Goal: Task Accomplishment & Management: Manage account settings

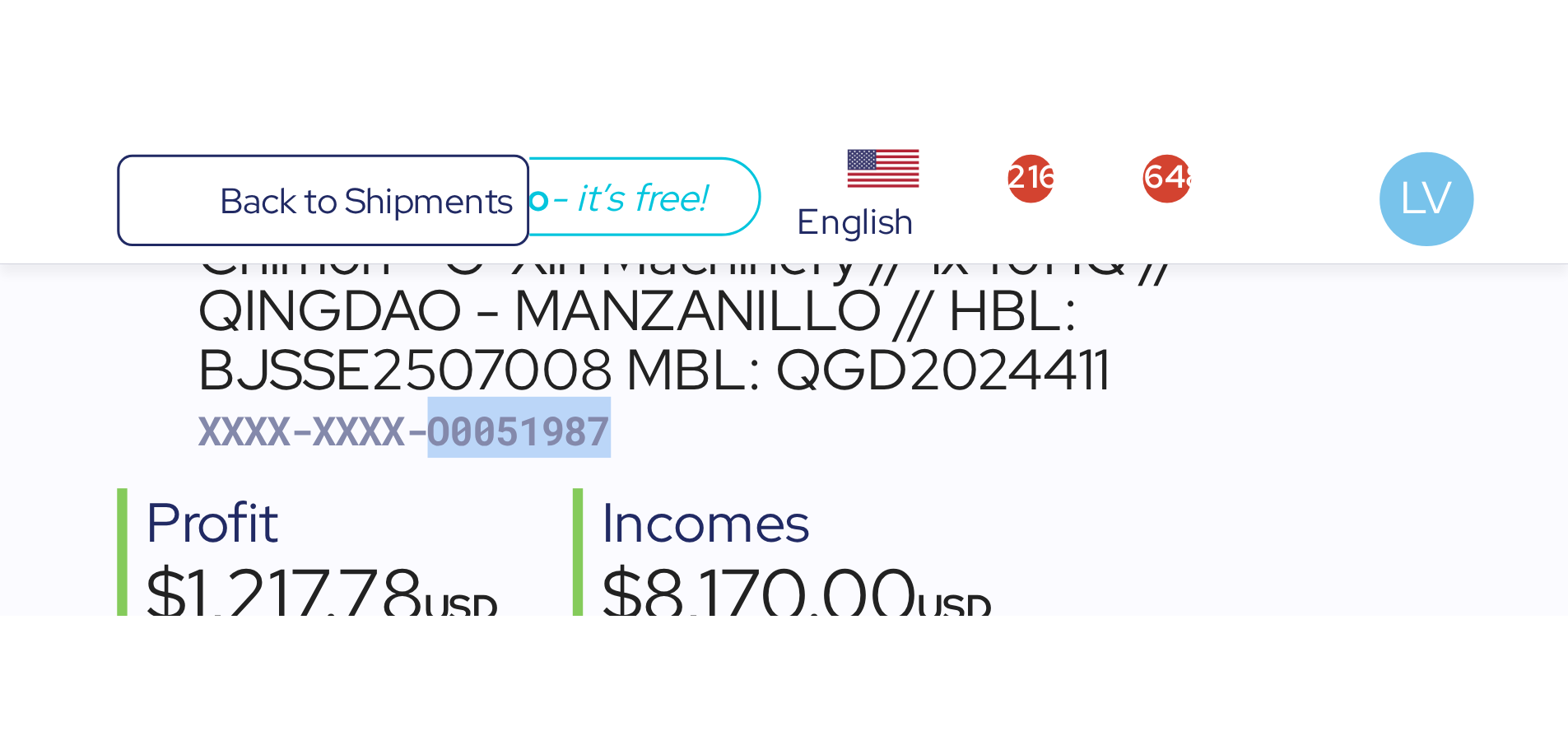
scroll to position [96, 0]
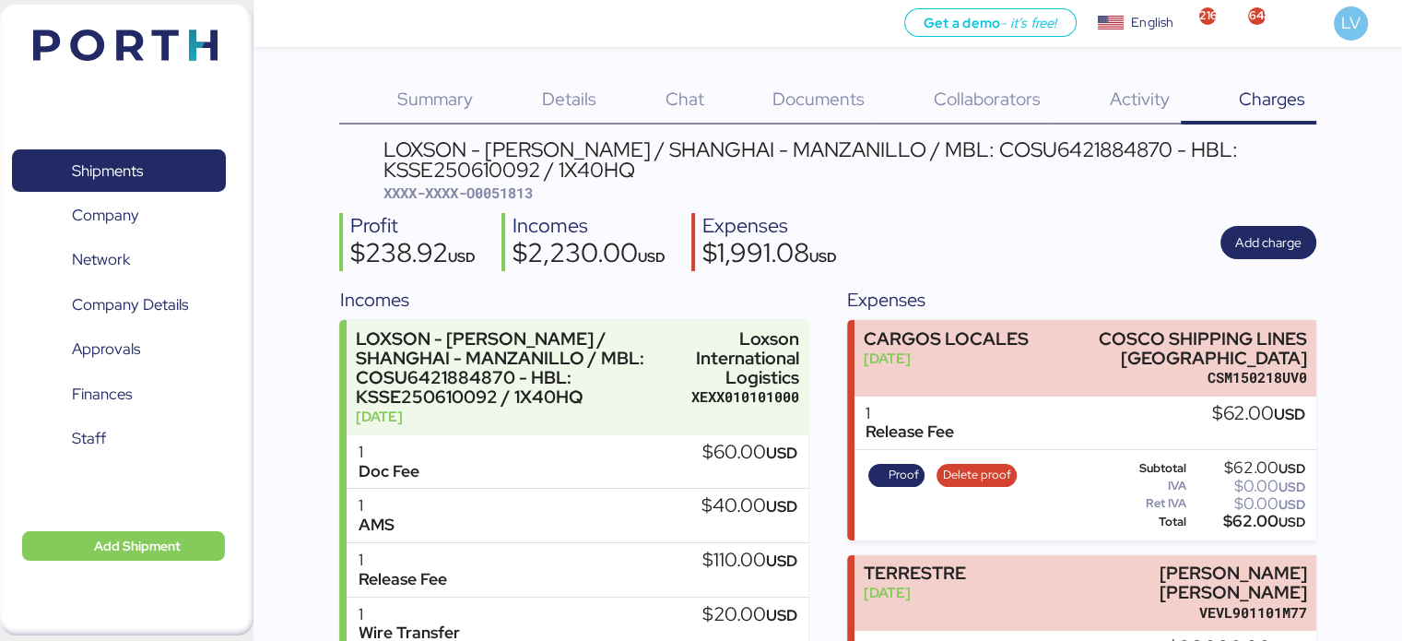
click at [192, 32] on img at bounding box center [125, 44] width 184 height 31
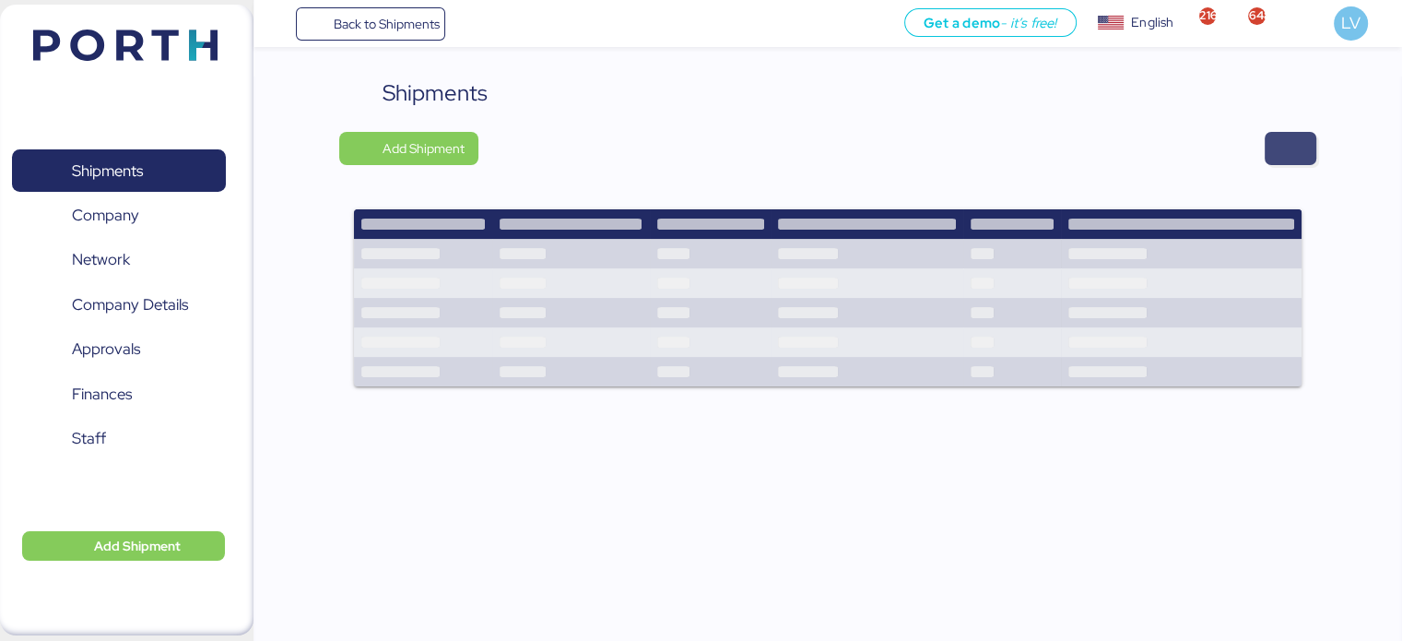
click at [1311, 156] on span "button" at bounding box center [1290, 148] width 52 height 33
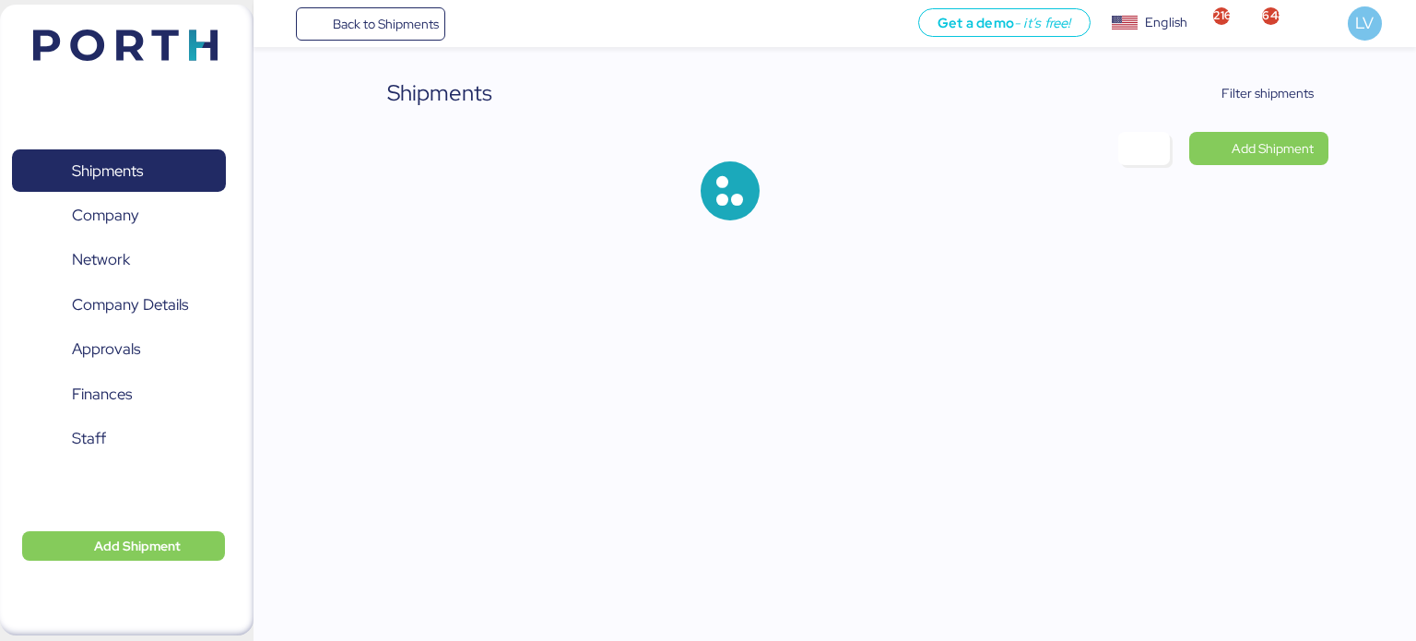
click at [1259, 65] on div "Shipments Filter shipments Add Shipment" at bounding box center [708, 125] width 1416 height 250
click at [1246, 95] on span "Filter shipments" at bounding box center [1267, 93] width 92 height 22
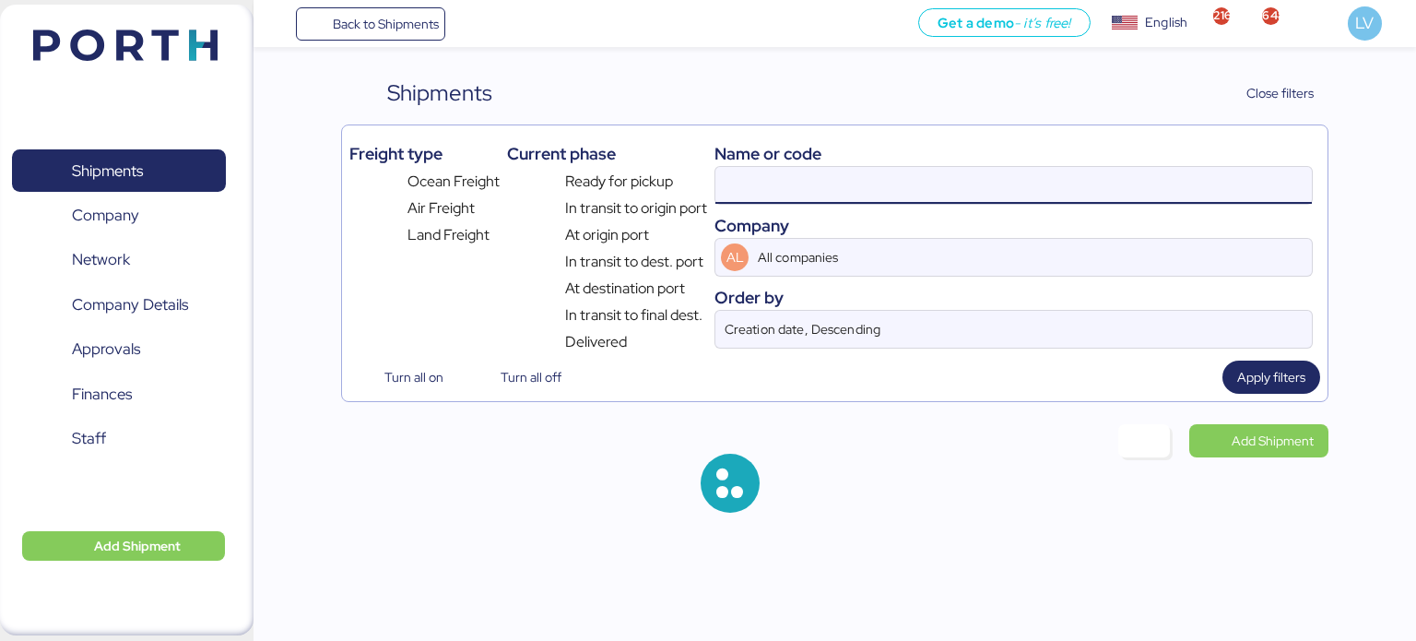
click at [1139, 170] on input at bounding box center [1013, 185] width 596 height 37
paste input "COSU6429466700"
type input "COSU6429466700"
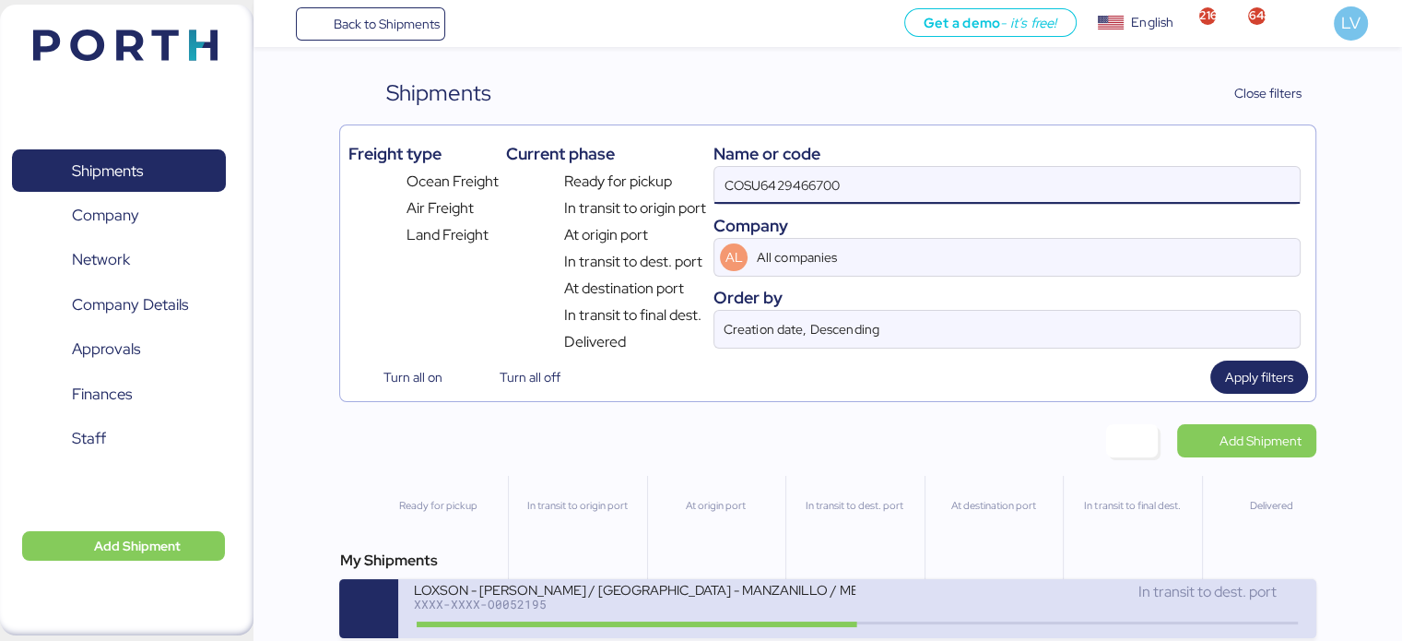
click at [763, 592] on div "LOXSON - HUANG YU / SHANGHAI - MANZANILLO / MBL: COSU6429466700 - HBL: KSSE2509…" at bounding box center [634, 589] width 442 height 16
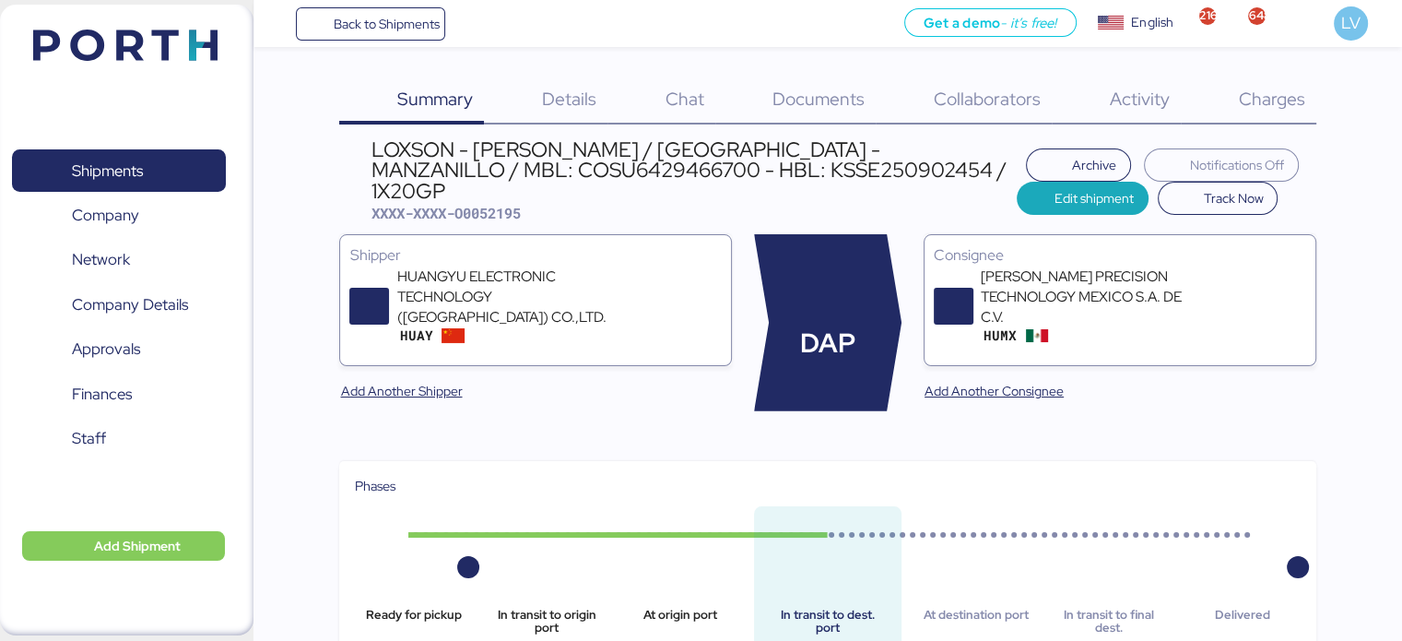
click at [1284, 98] on span "Charges" at bounding box center [1271, 99] width 66 height 24
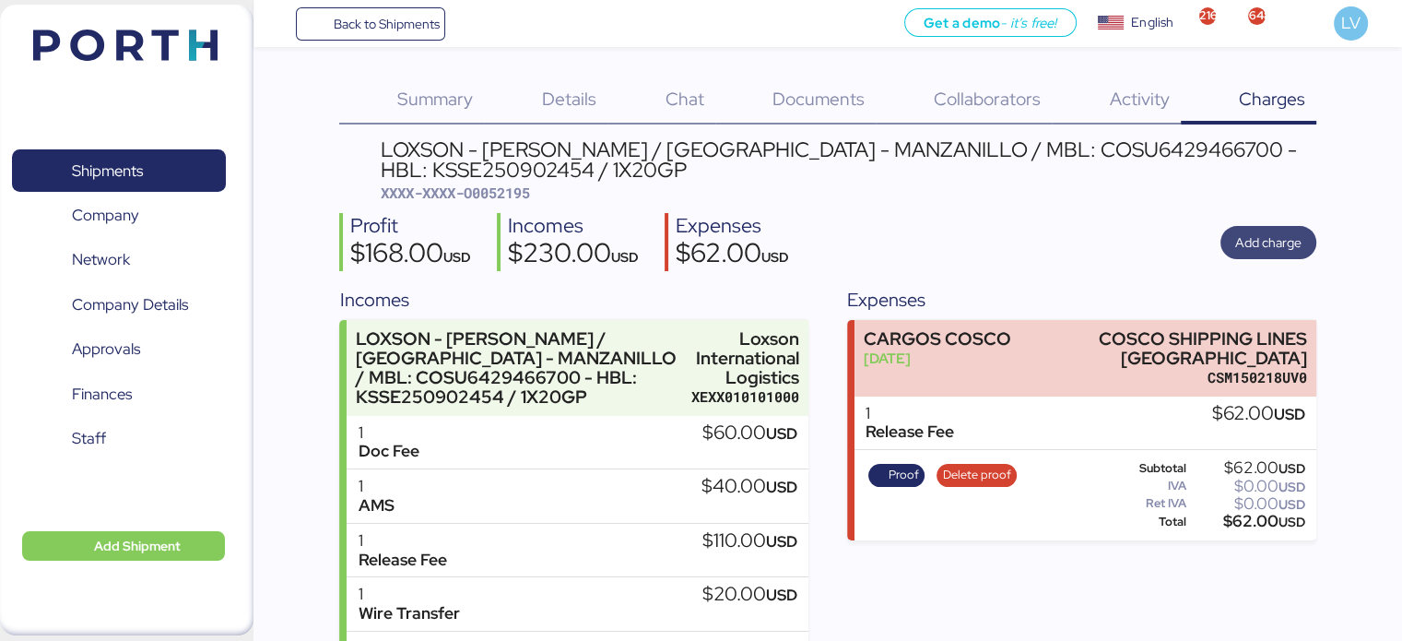
click at [1264, 242] on span "Add charge" at bounding box center [1268, 242] width 66 height 22
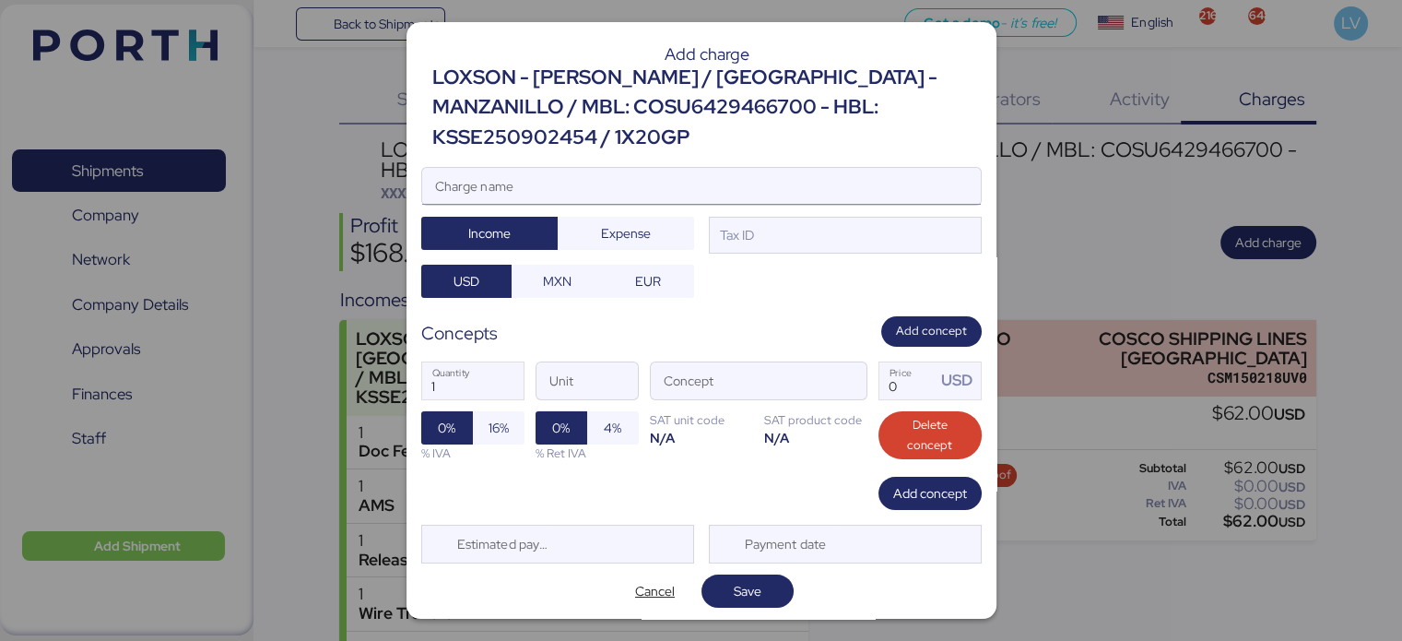
click at [741, 170] on input "Charge name" at bounding box center [701, 186] width 559 height 37
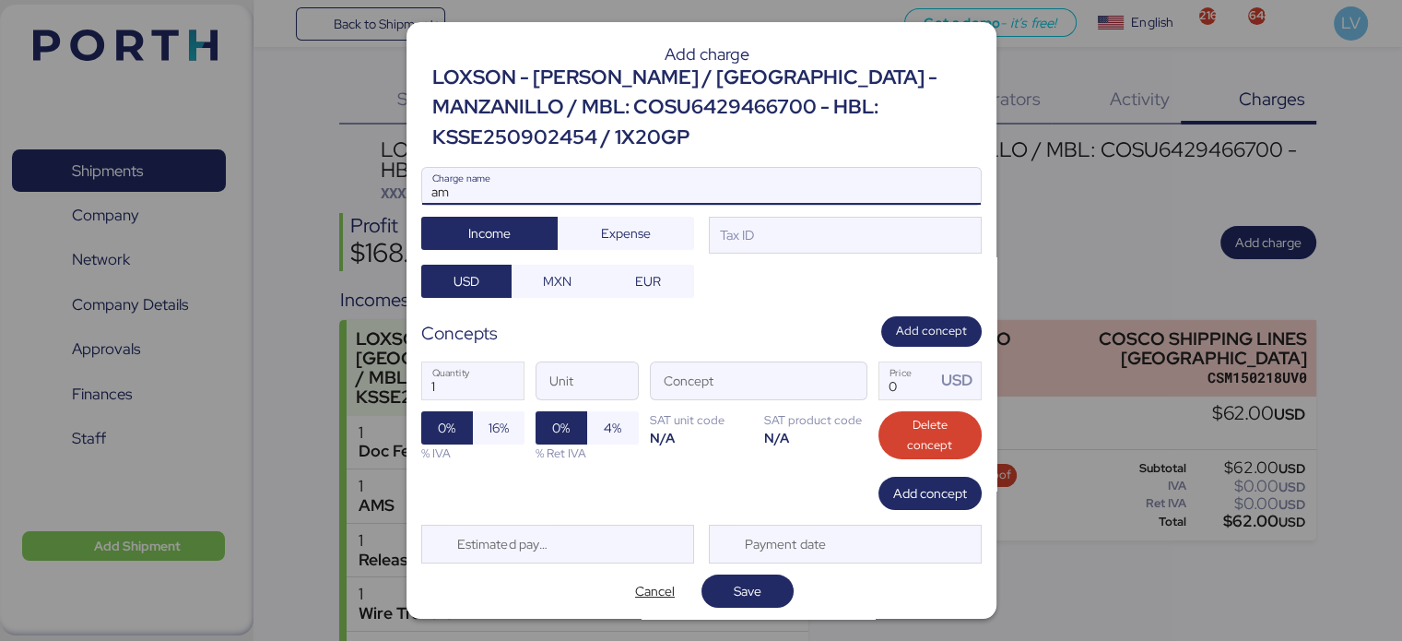
type input "a"
paste input "7737R525000699"
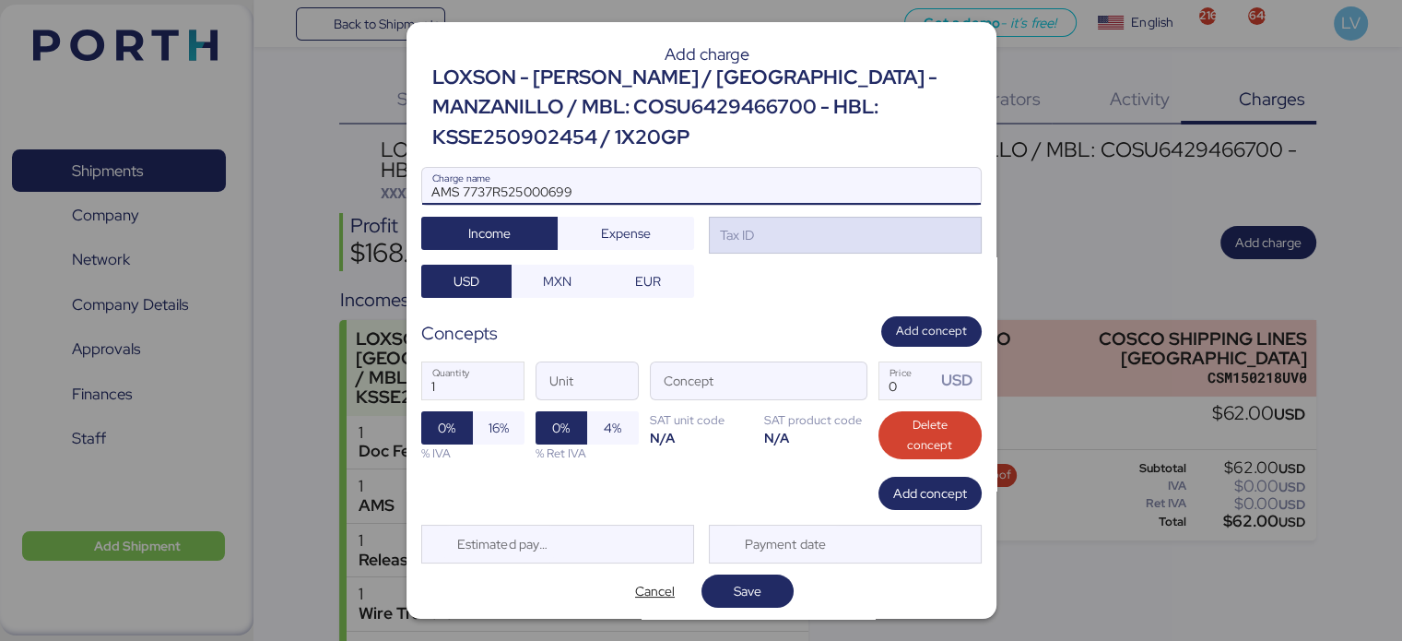
type input "AMS 7737R525000699"
click at [826, 218] on div "Tax ID" at bounding box center [845, 235] width 273 height 37
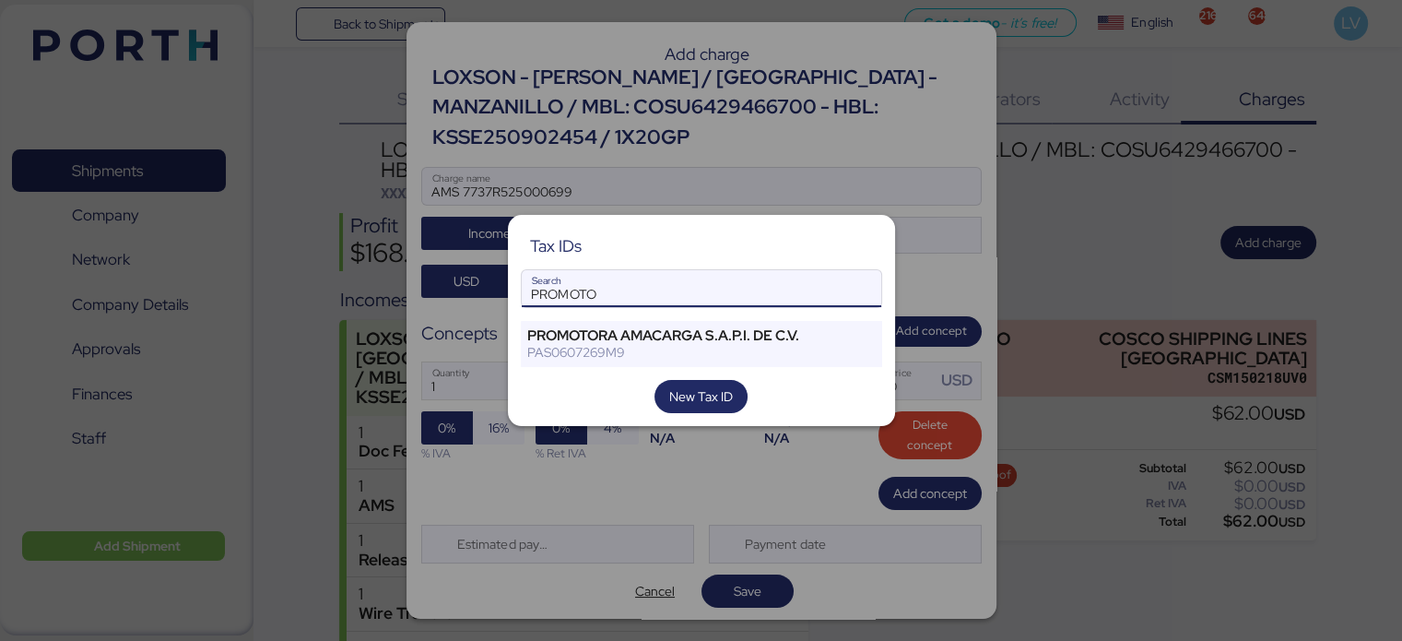
type input "PROMOTO"
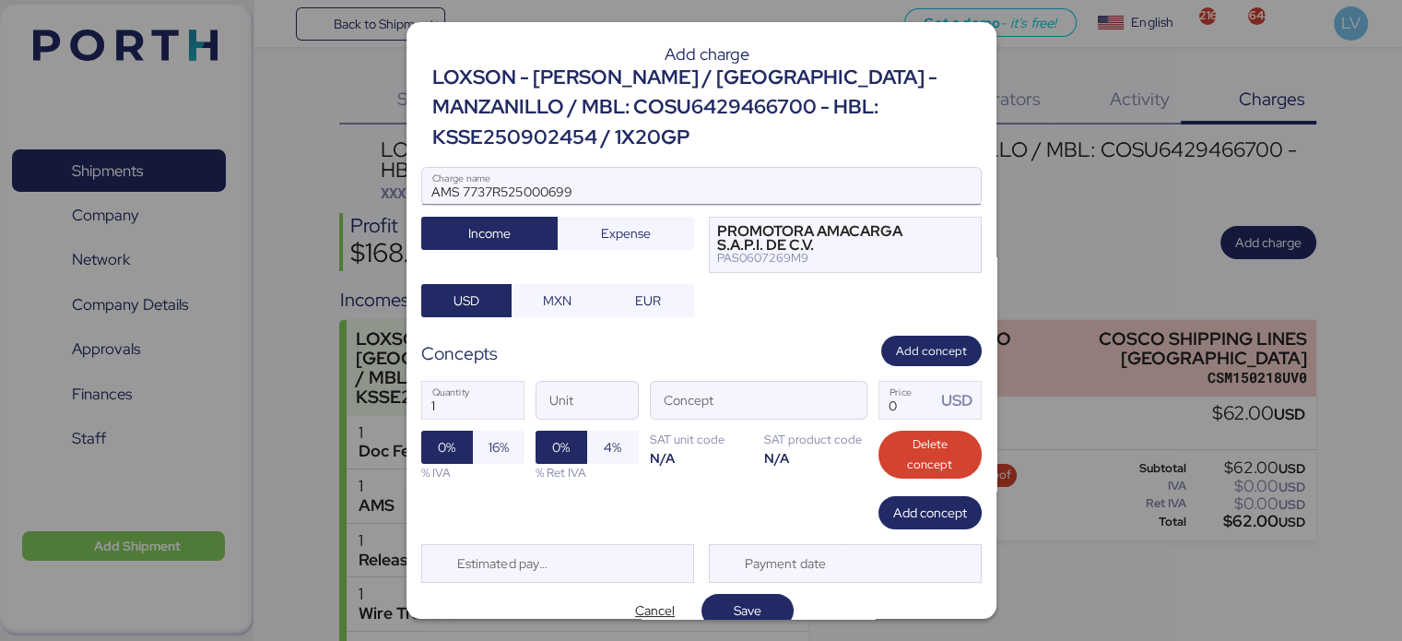
click at [627, 168] on input "AMS 7737R525000699" at bounding box center [701, 186] width 559 height 37
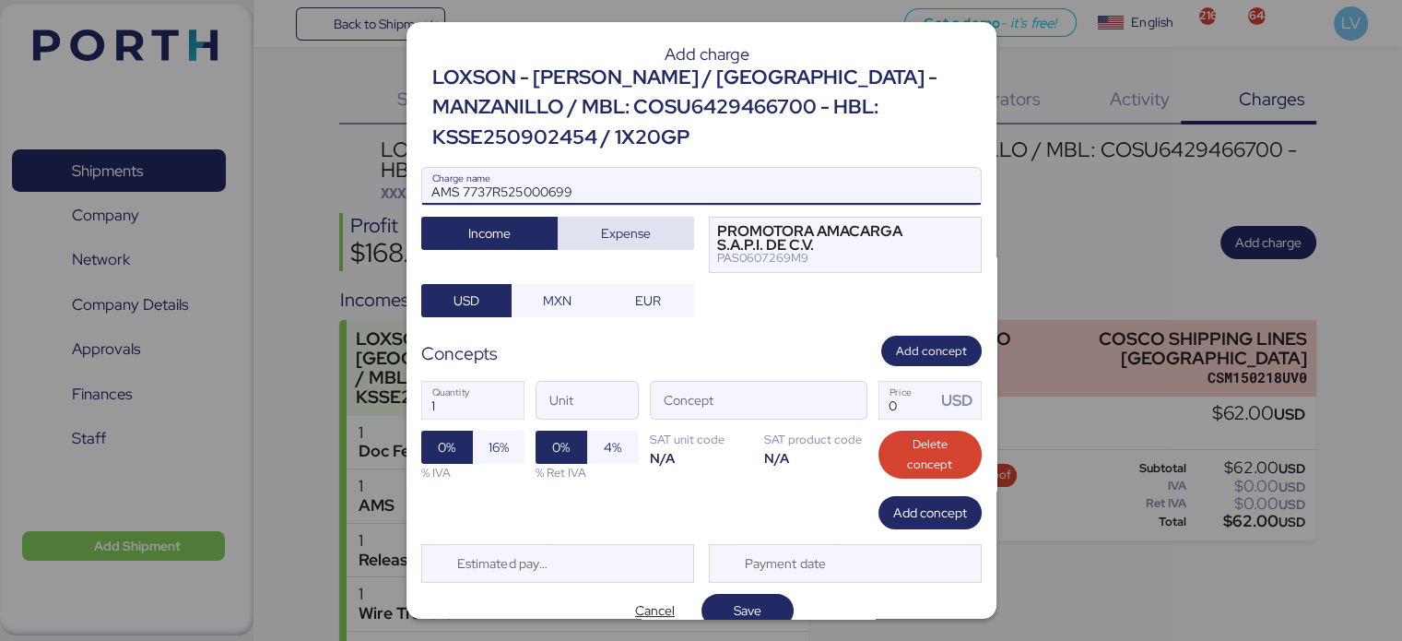
click at [608, 222] on span "Expense" at bounding box center [626, 233] width 50 height 22
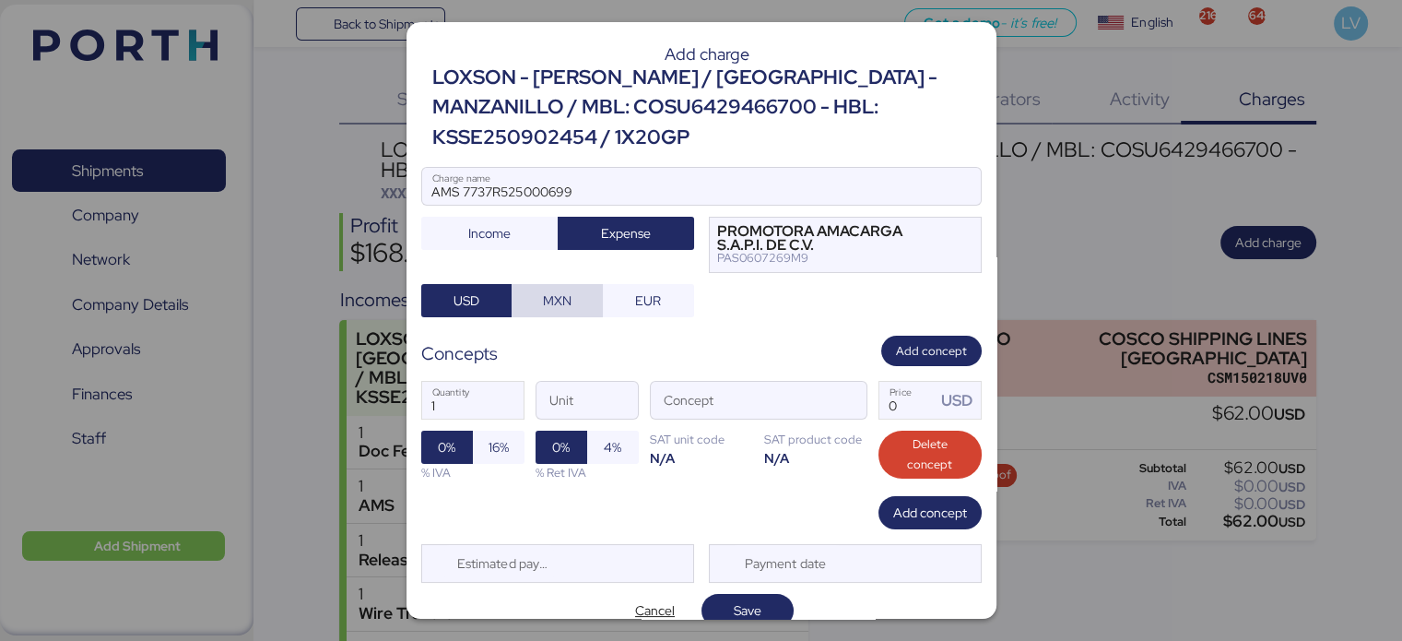
click at [540, 288] on span "MXN" at bounding box center [557, 301] width 62 height 26
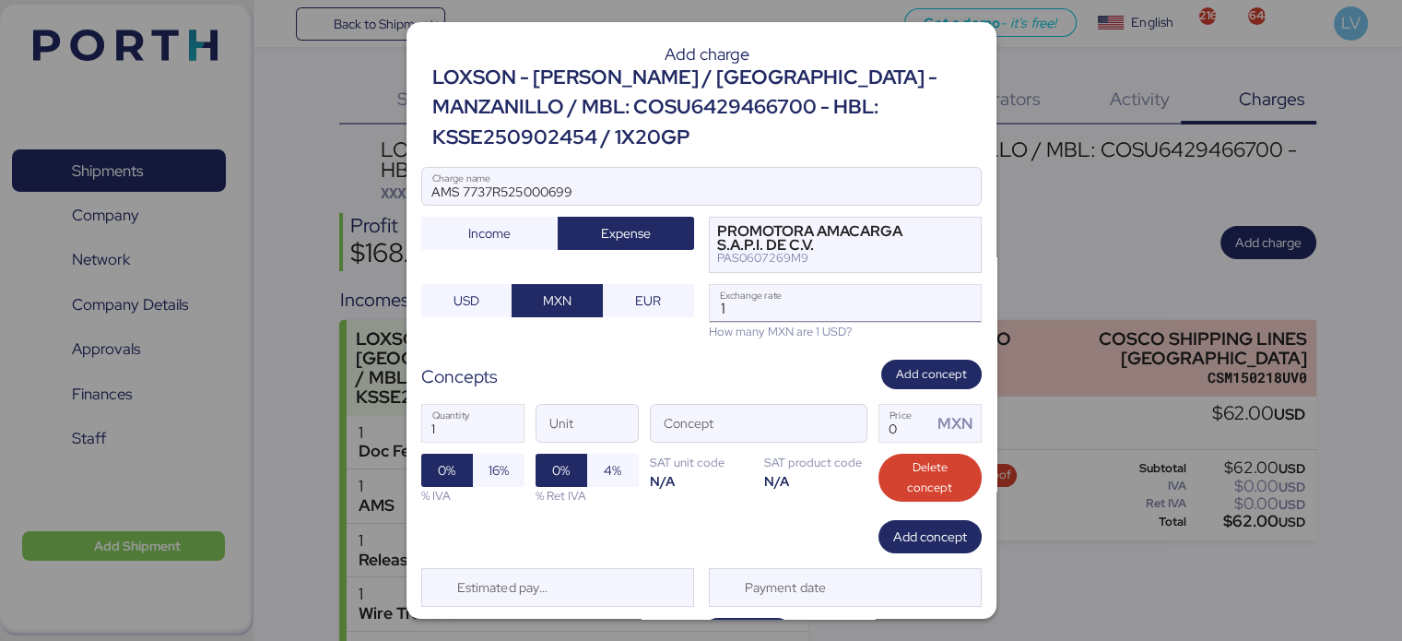
click at [732, 304] on input "1" at bounding box center [845, 303] width 271 height 37
paste input "8.3147"
type input "18.3147"
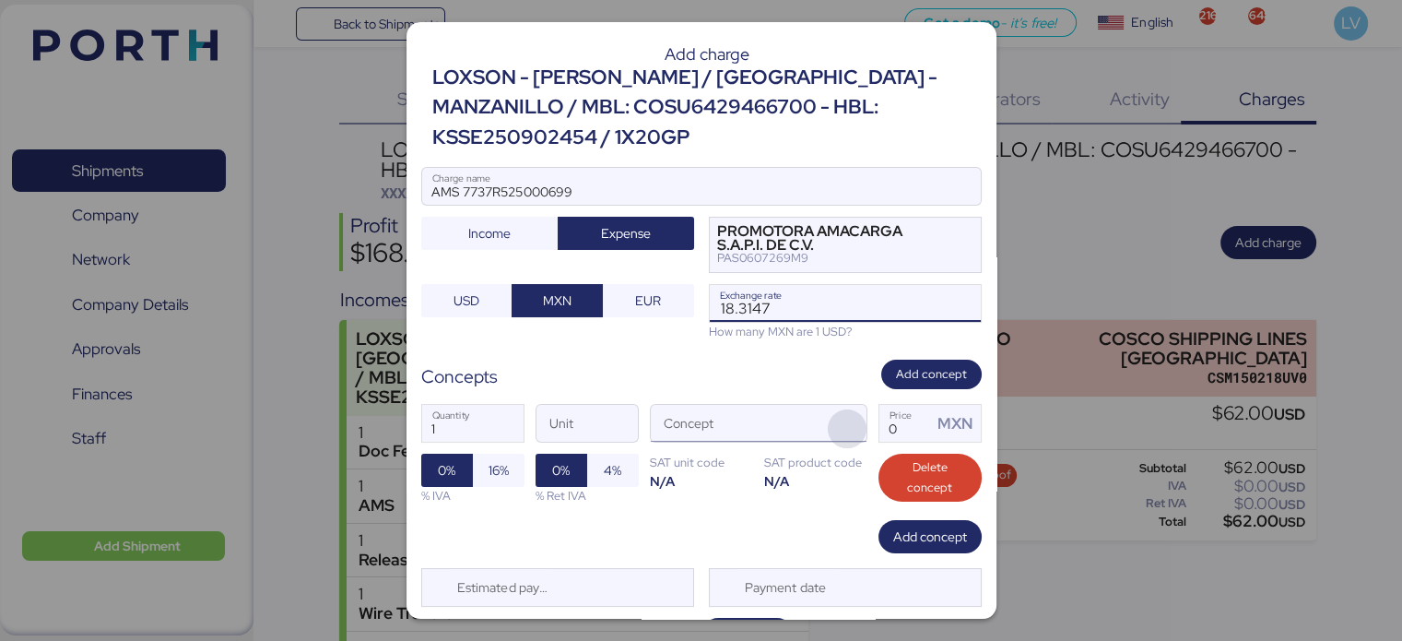
click at [841, 419] on span "button" at bounding box center [847, 428] width 39 height 39
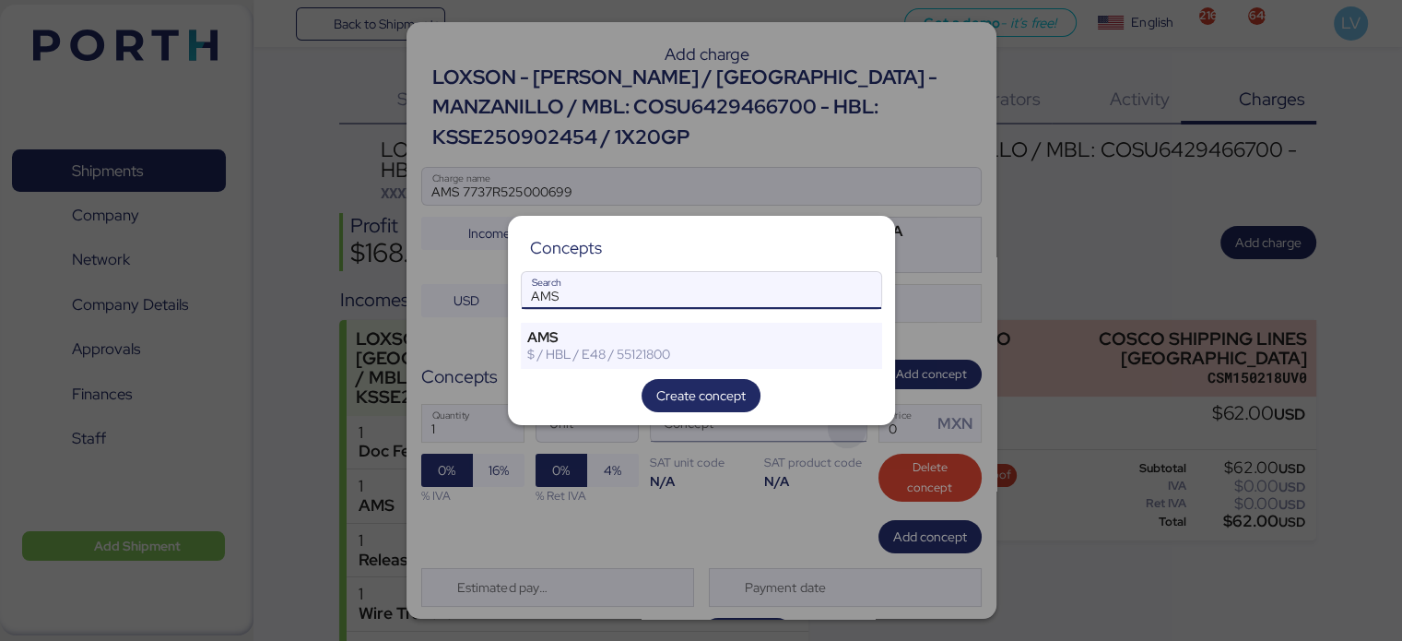
type input "AMS"
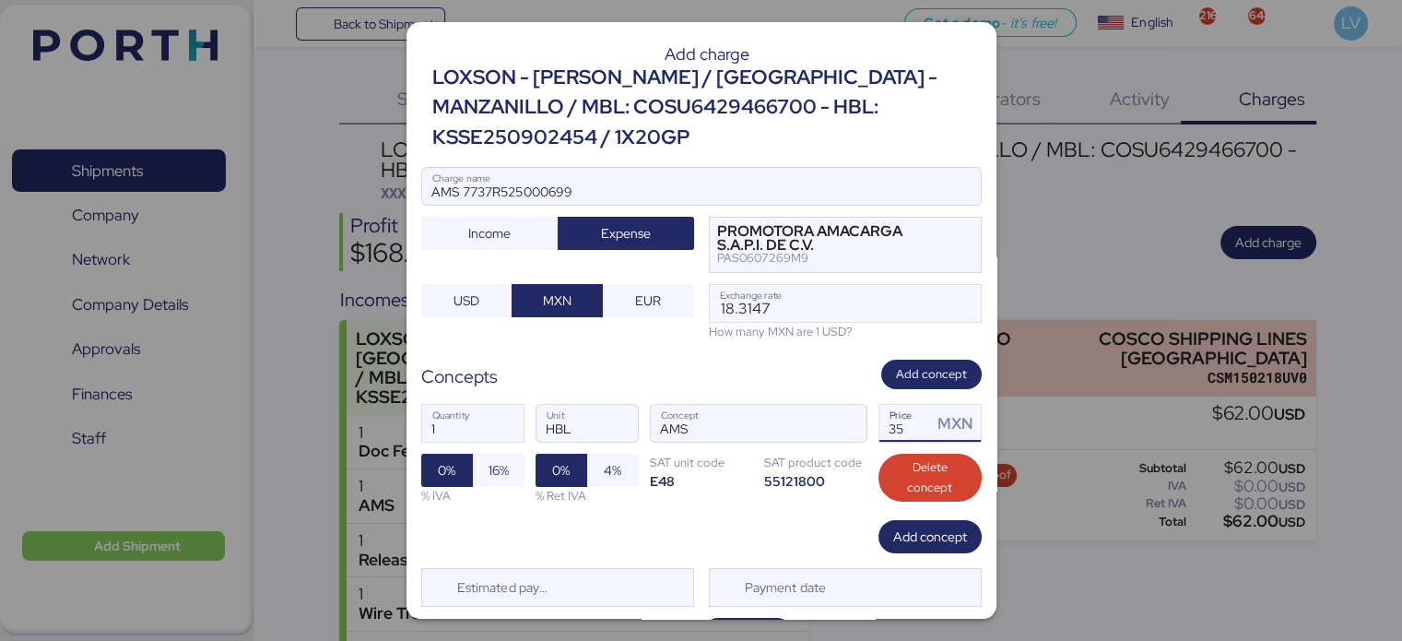
click at [888, 419] on input "35" at bounding box center [905, 423] width 53 height 37
type input "3"
type input "60"
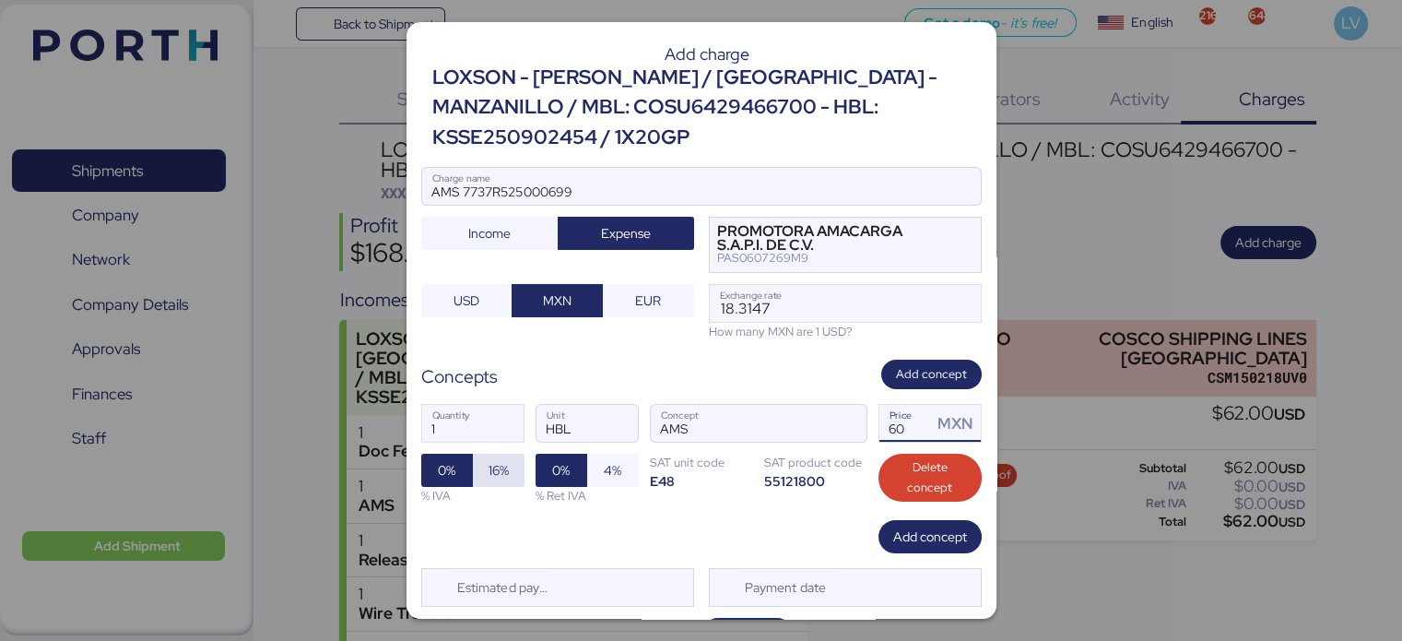
click at [498, 475] on span "16%" at bounding box center [498, 470] width 20 height 22
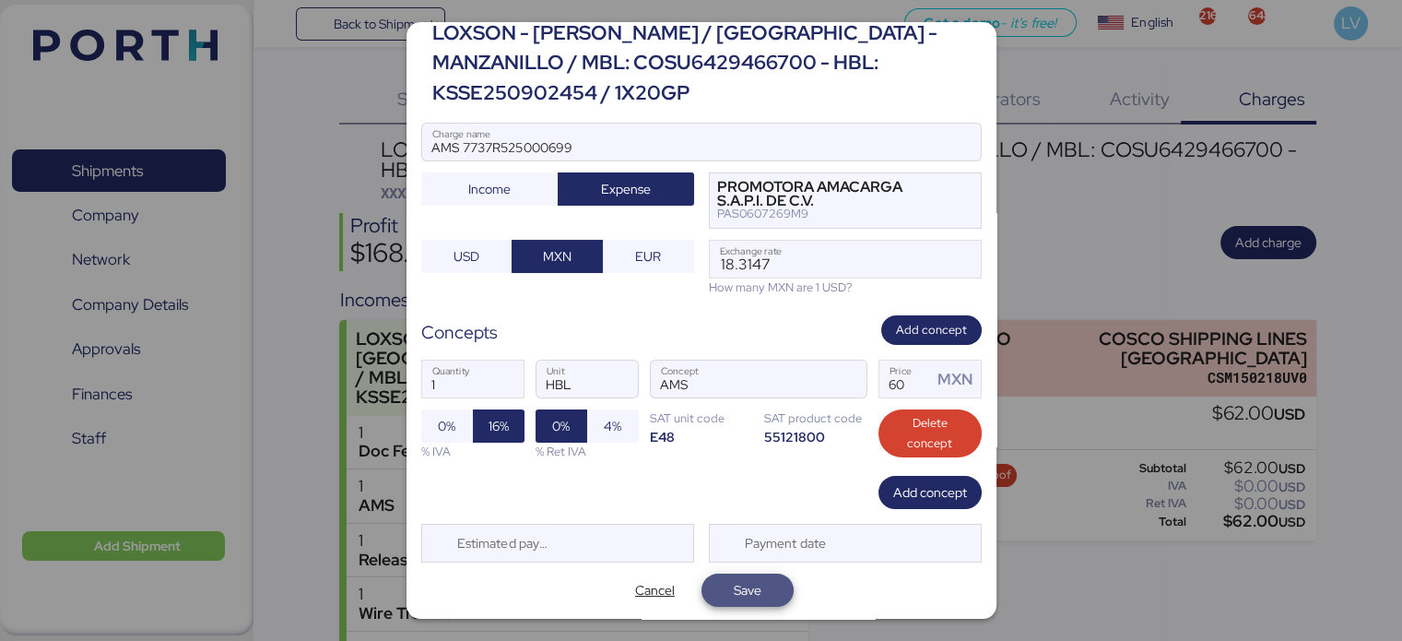
click at [767, 573] on span "Save" at bounding box center [747, 589] width 92 height 33
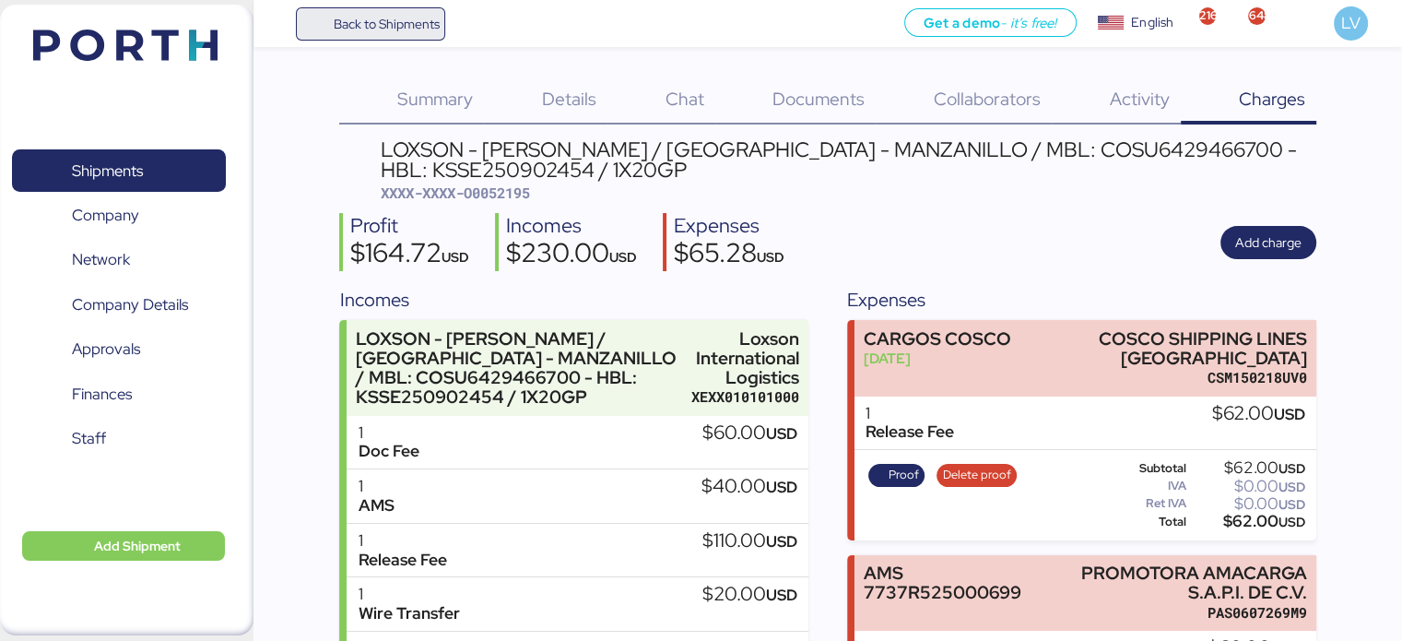
click at [377, 23] on span "Back to Shipments" at bounding box center [386, 24] width 106 height 22
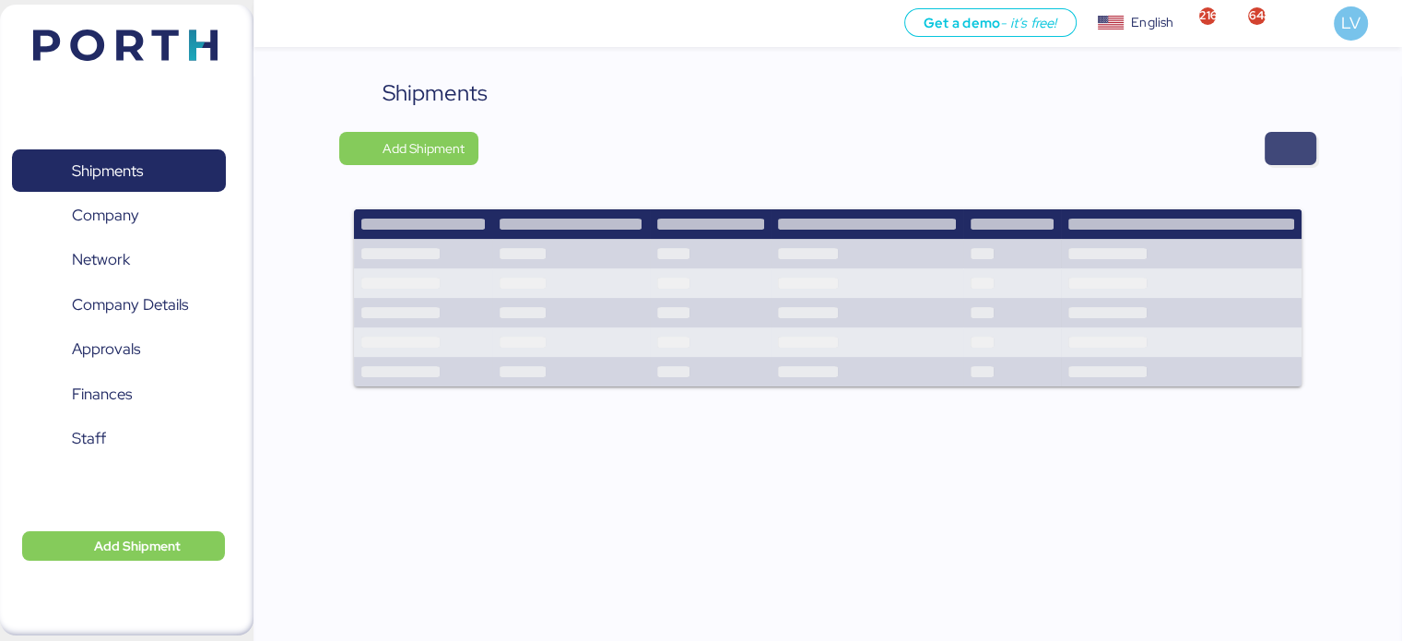
click at [1276, 137] on span "button" at bounding box center [1290, 148] width 52 height 33
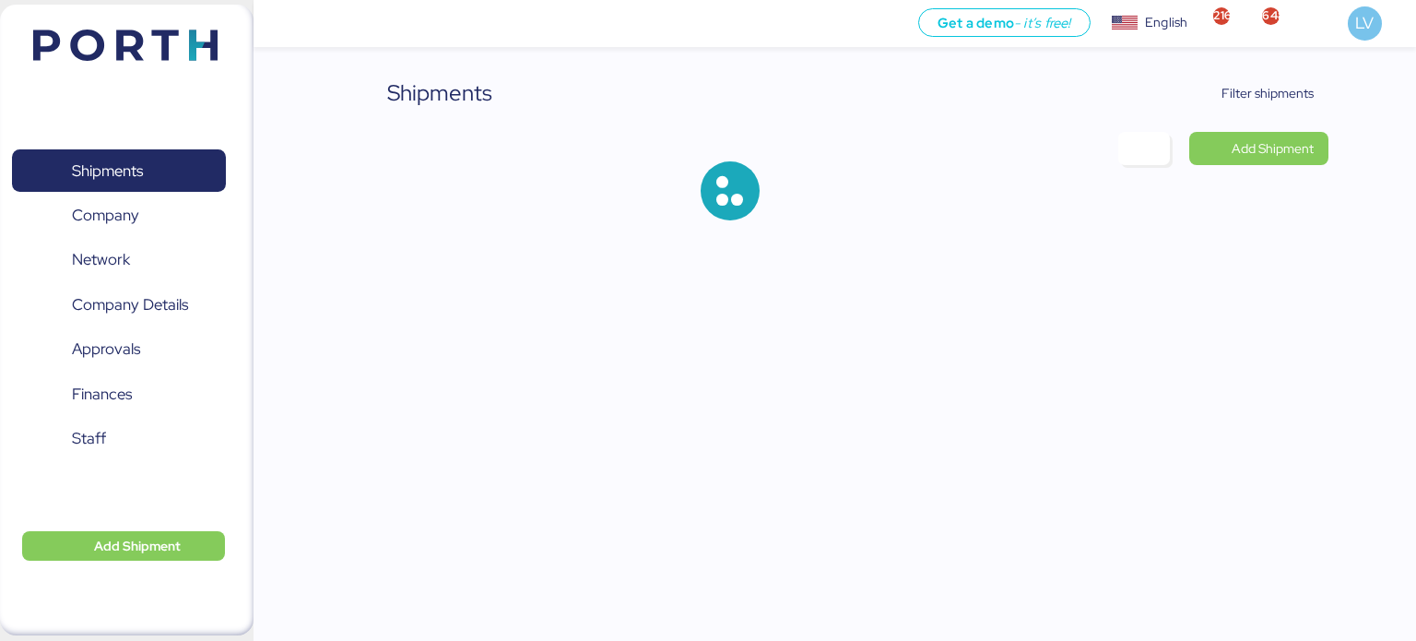
click at [1283, 73] on div "Shipments Filter shipments Add Shipment" at bounding box center [708, 125] width 1416 height 250
click at [1276, 88] on span "Filter shipments" at bounding box center [1267, 93] width 92 height 22
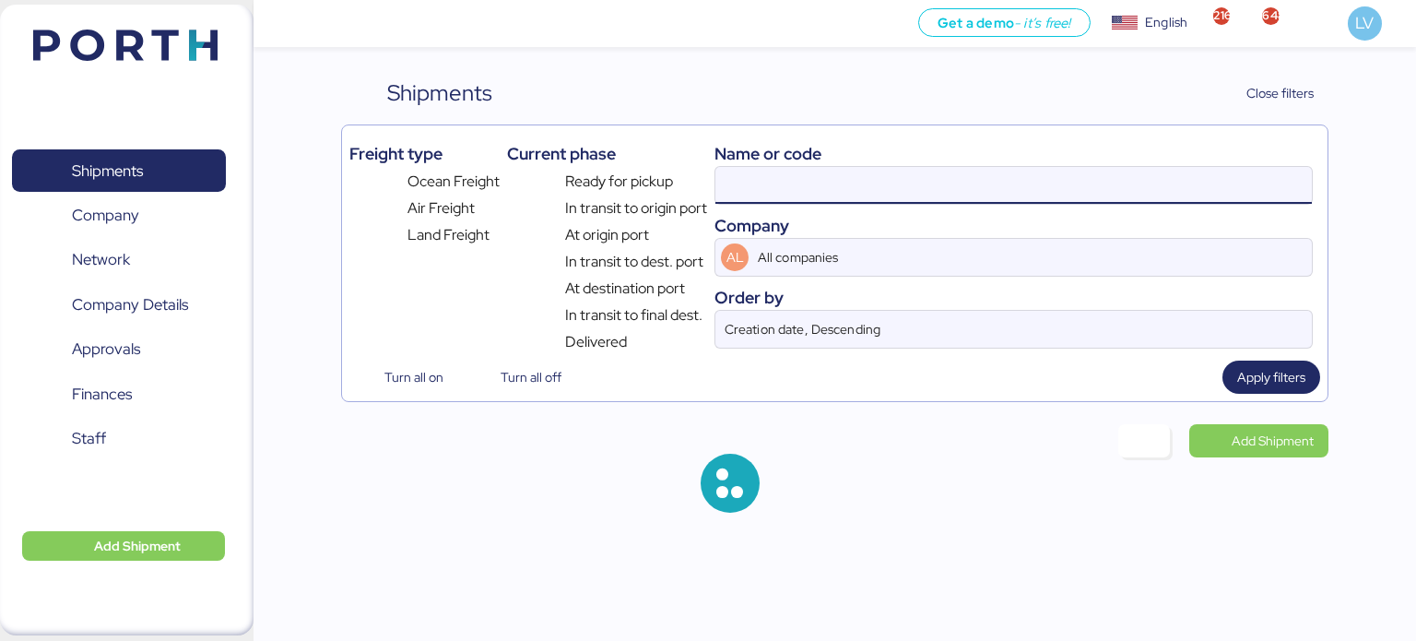
click at [1037, 191] on input at bounding box center [1013, 185] width 596 height 37
paste input "ZIMUSHH31868678"
type input "ZIMUSHH31868678"
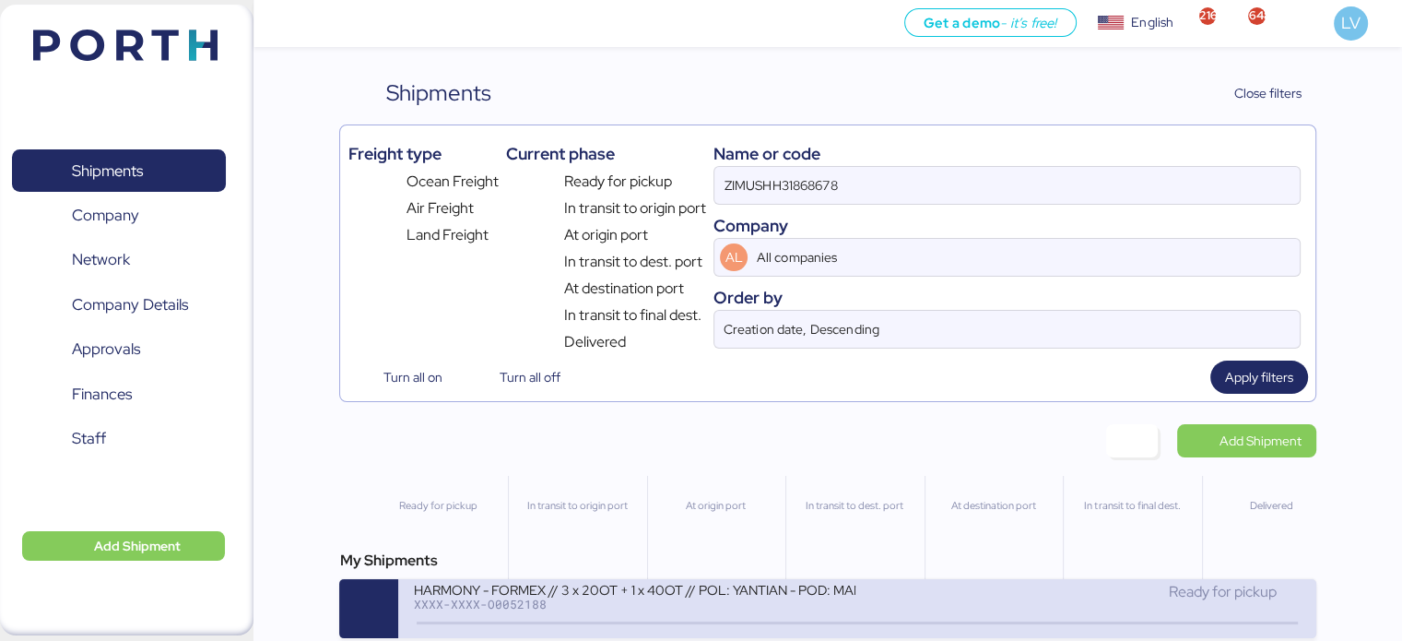
click at [439, 617] on icon at bounding box center [420, 623] width 88 height 20
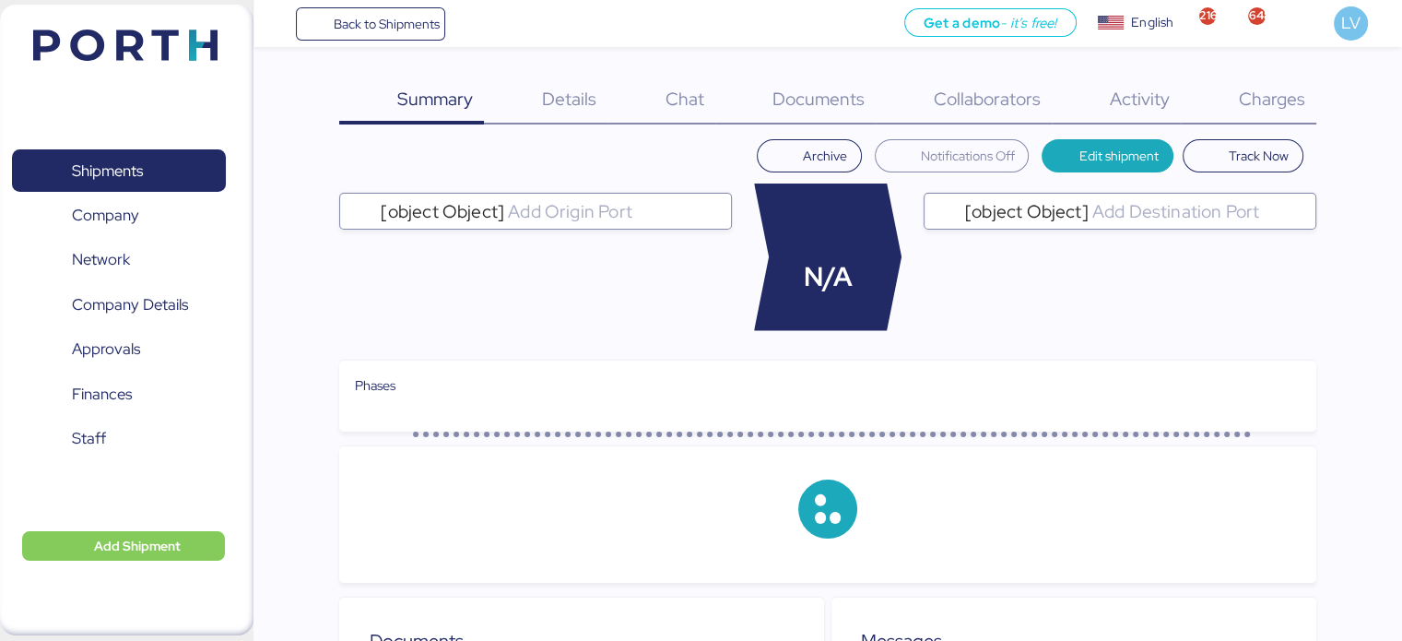
click at [829, 101] on span "Documents" at bounding box center [818, 99] width 92 height 24
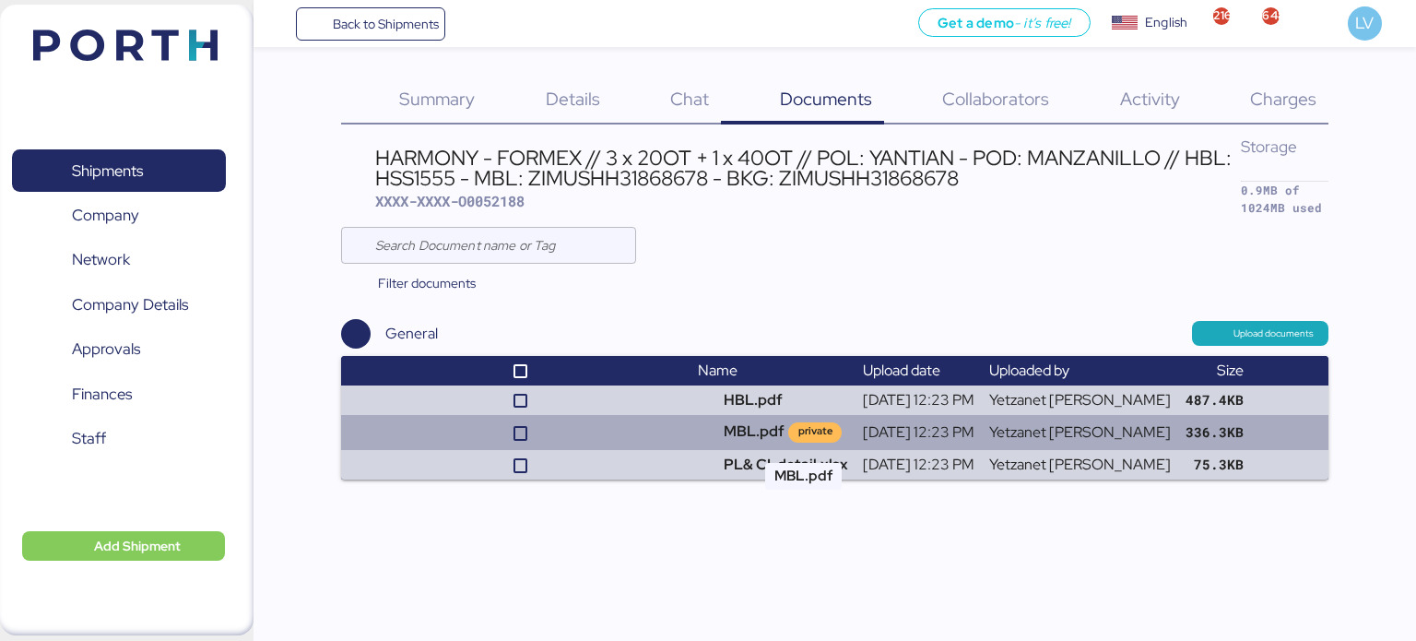
click at [778, 427] on td "MBL.pdf private" at bounding box center [772, 432] width 165 height 35
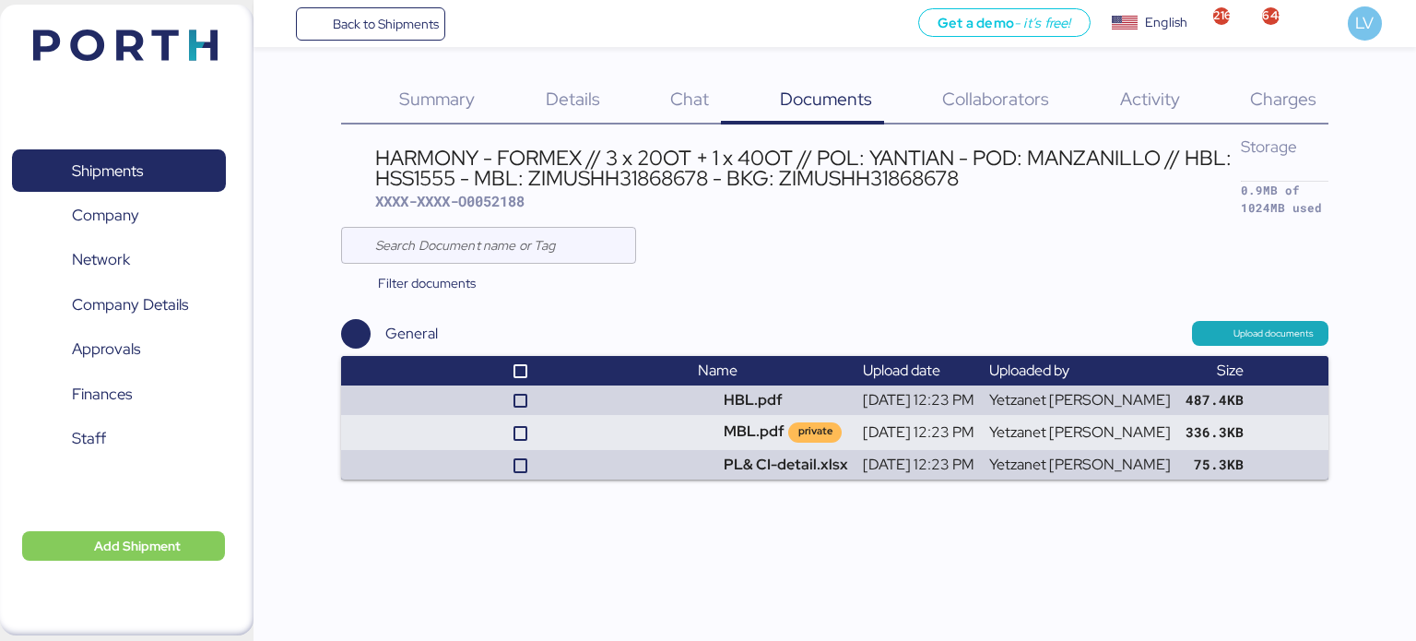
click at [1300, 98] on span "Charges" at bounding box center [1283, 99] width 66 height 24
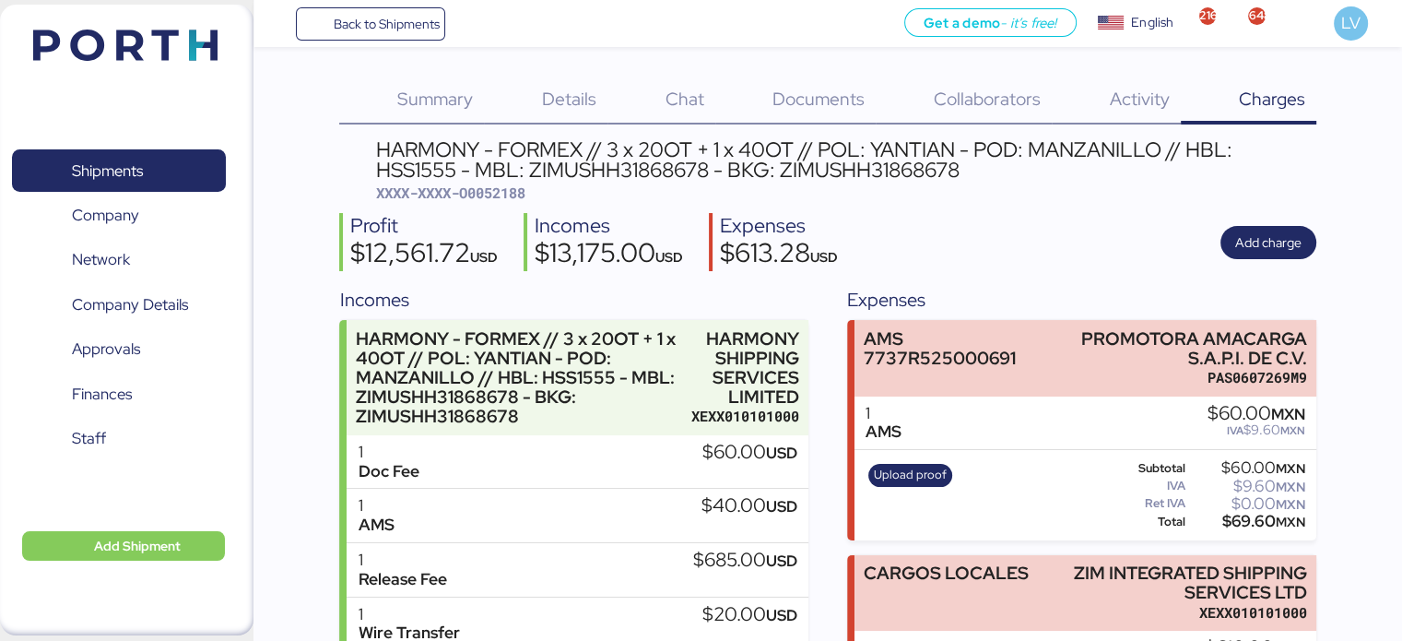
click at [571, 172] on div "HARMONY - FORMEX // 3 x 20OT + 1 x 40OT // POL: YANTIAN - POD: MANZANILLO // HB…" at bounding box center [845, 159] width 939 height 41
copy div "ZIMUSHH31868678"
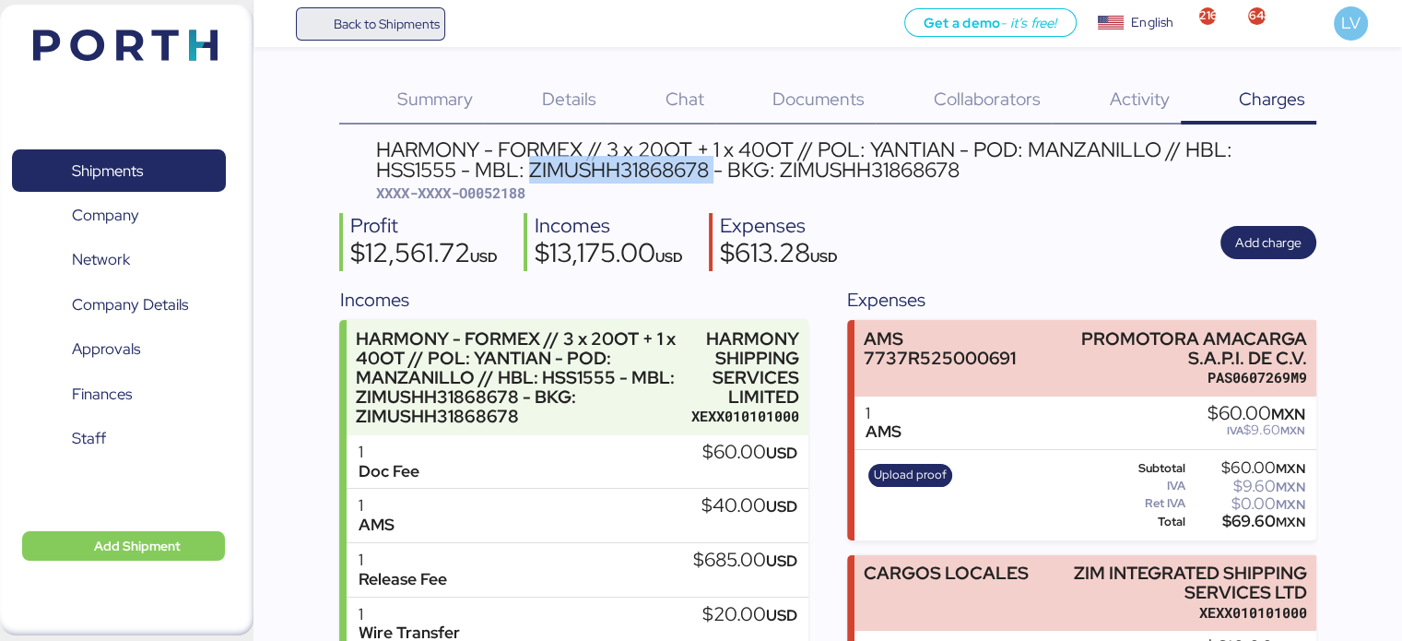
click at [417, 23] on span "Back to Shipments" at bounding box center [386, 24] width 106 height 22
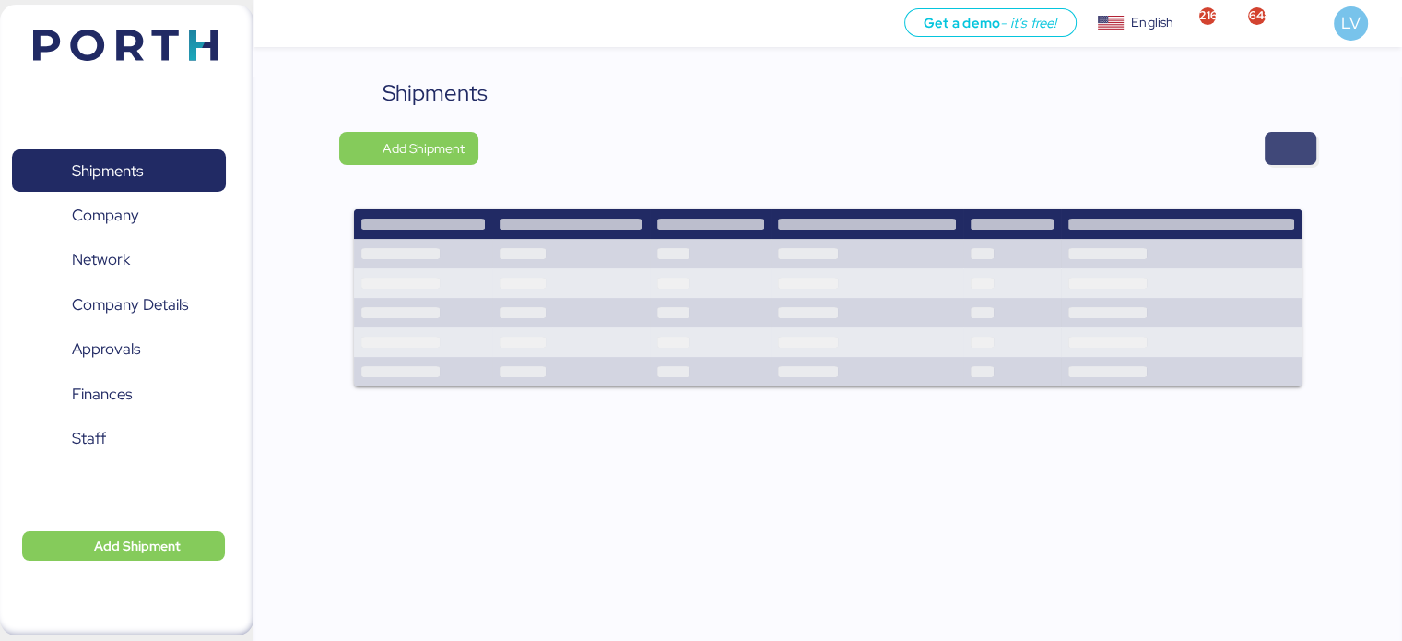
click at [1287, 139] on span "button" at bounding box center [1290, 148] width 22 height 26
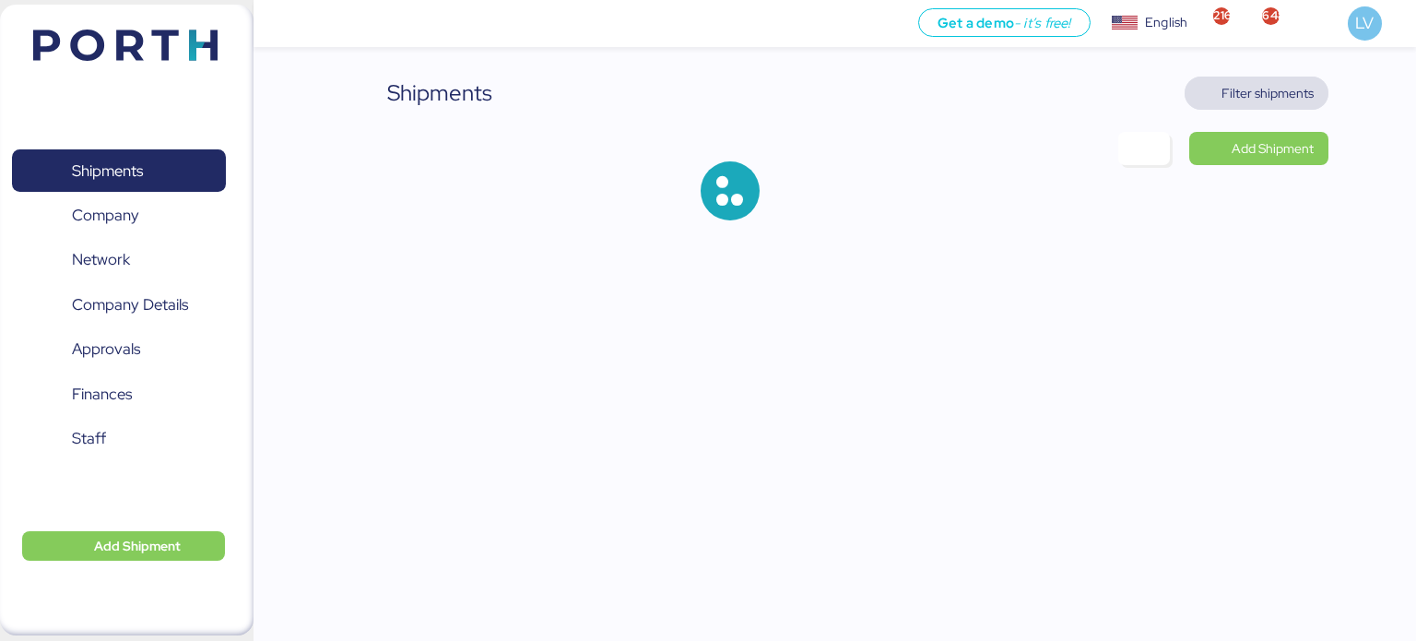
click at [1264, 83] on span "Filter shipments" at bounding box center [1267, 93] width 92 height 22
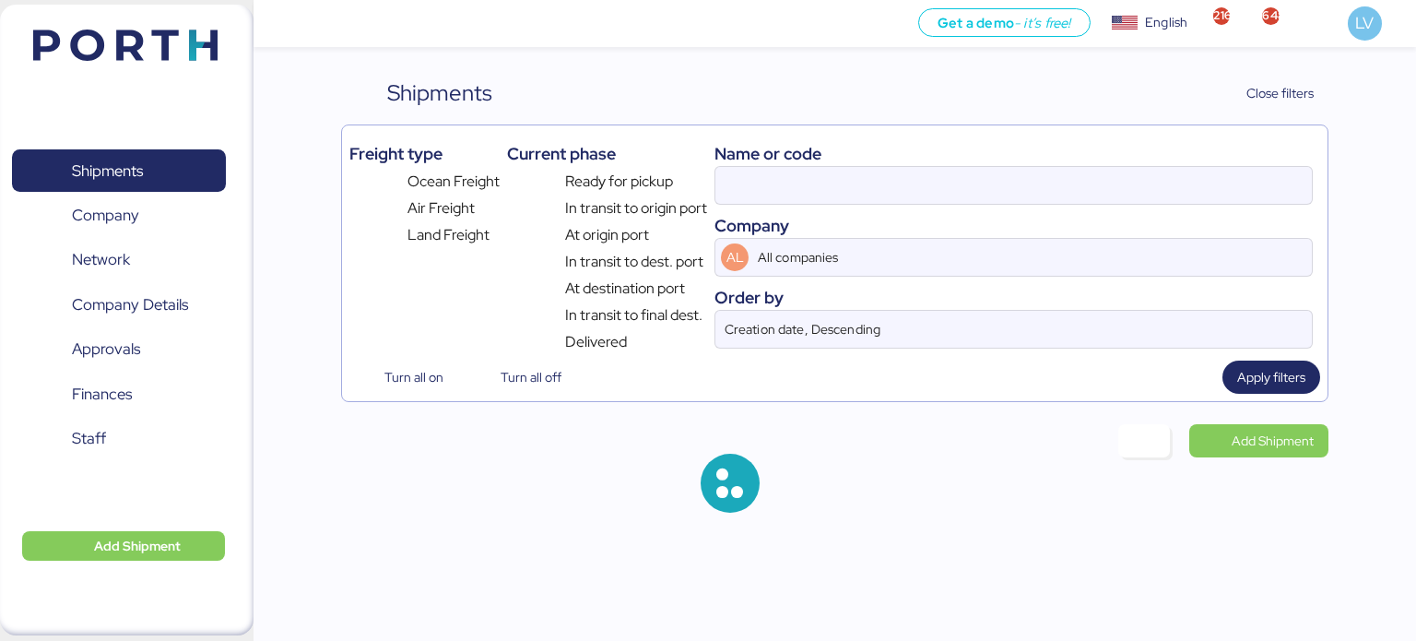
click at [1079, 161] on div "Name or code" at bounding box center [1013, 153] width 598 height 25
click at [1065, 176] on input at bounding box center [1013, 185] width 596 height 37
paste input "OOLU2764344850"
type input "OOLU2764344850"
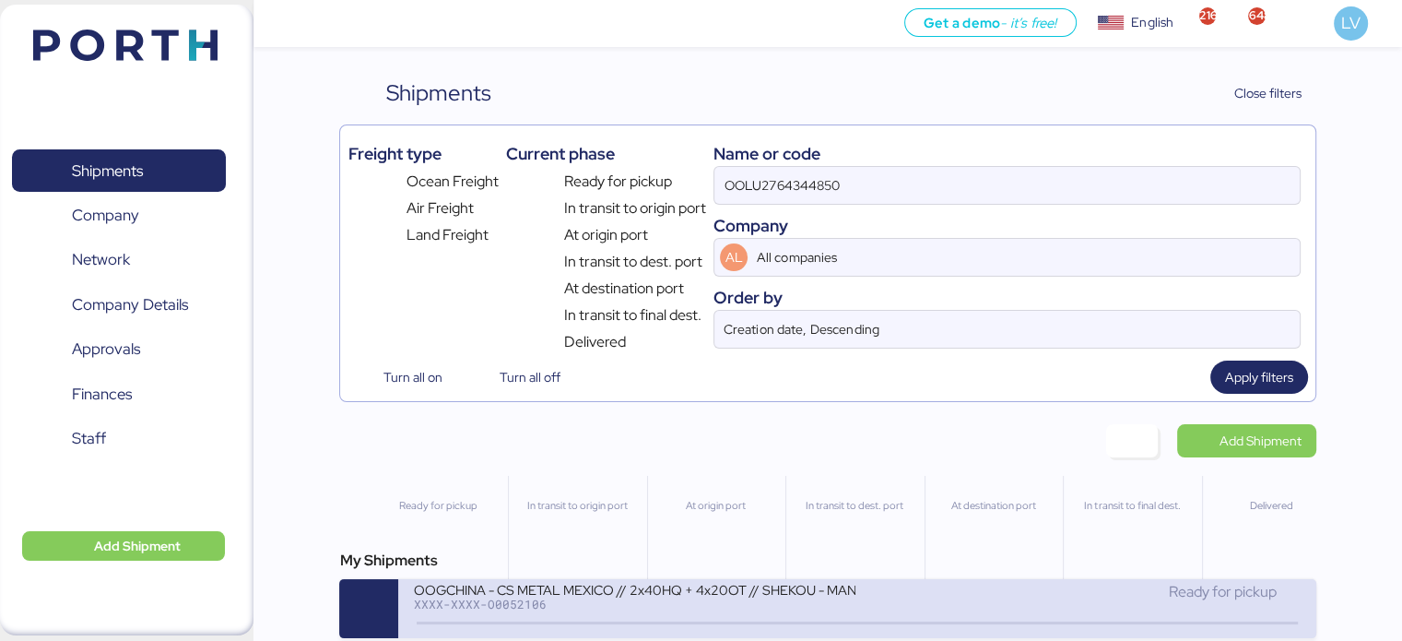
click at [704, 596] on div "OOGCHINA - CS METAL MEXICO // 2x40HQ + 4x20OT // SHEKOU - MANZANILLO // HBL: OO…" at bounding box center [634, 589] width 442 height 16
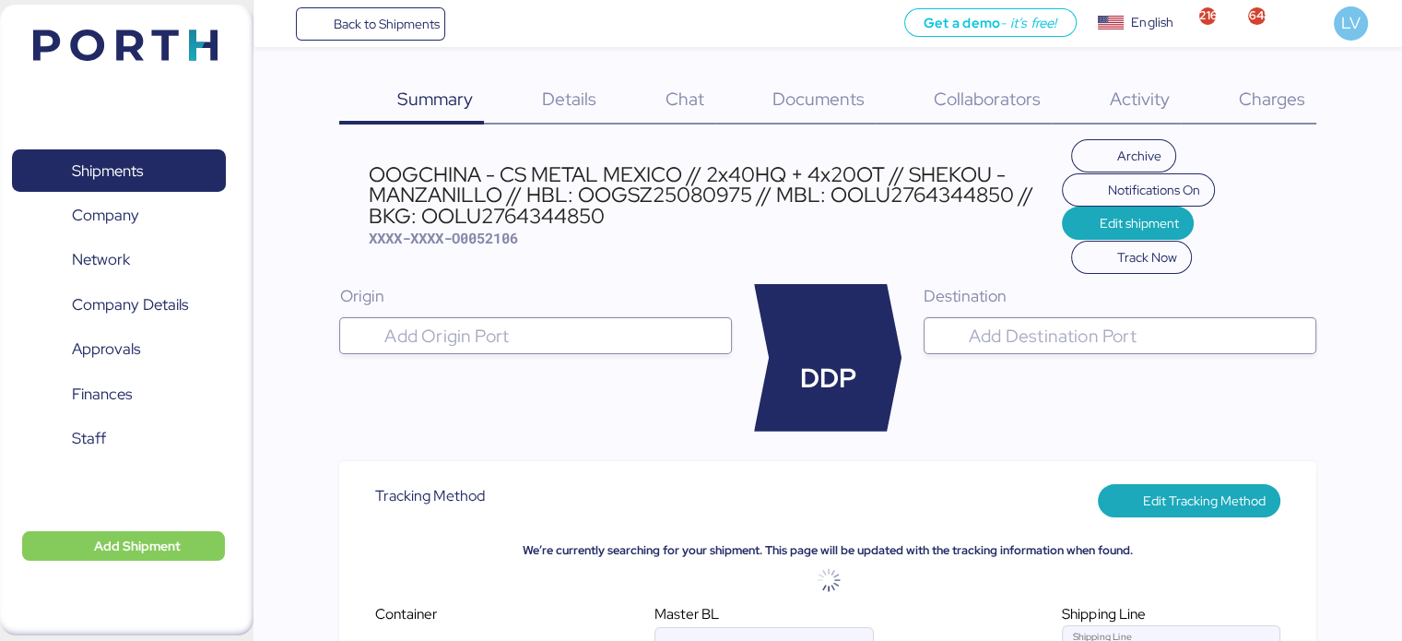
click at [858, 76] on div "Documents 0" at bounding box center [795, 100] width 161 height 48
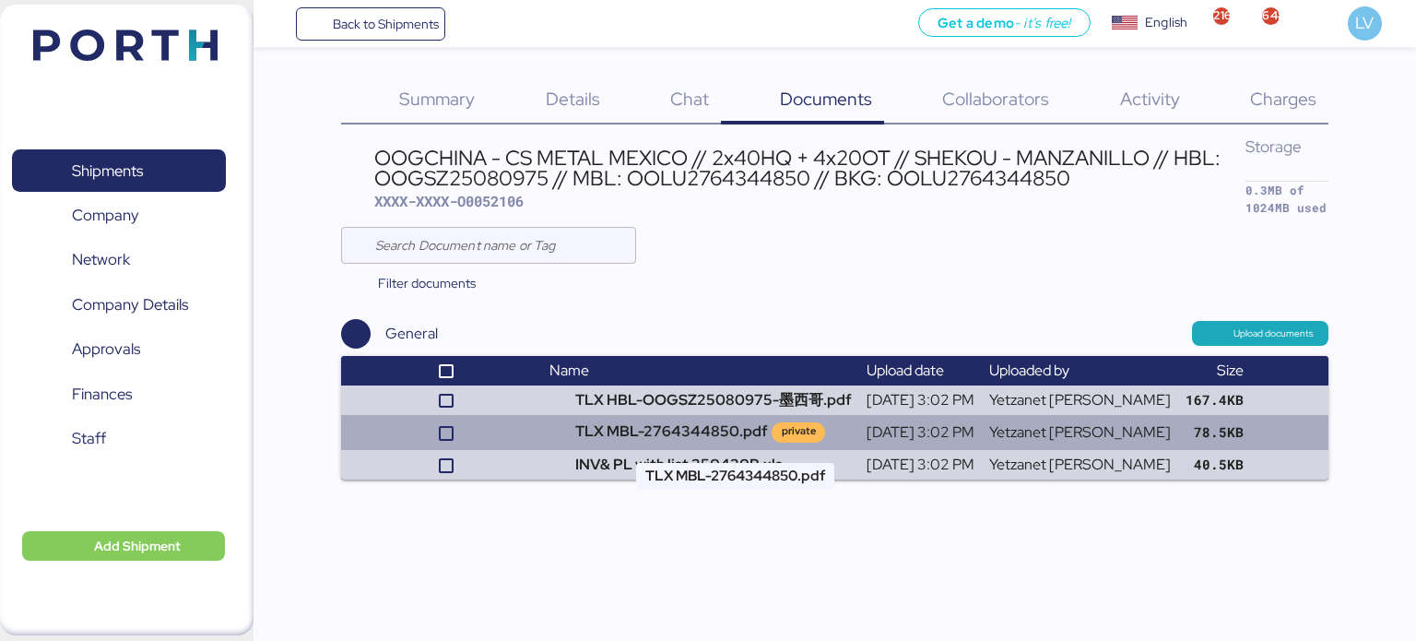
click at [662, 430] on td "TLX MBL-2764344850.pdf private" at bounding box center [700, 432] width 317 height 35
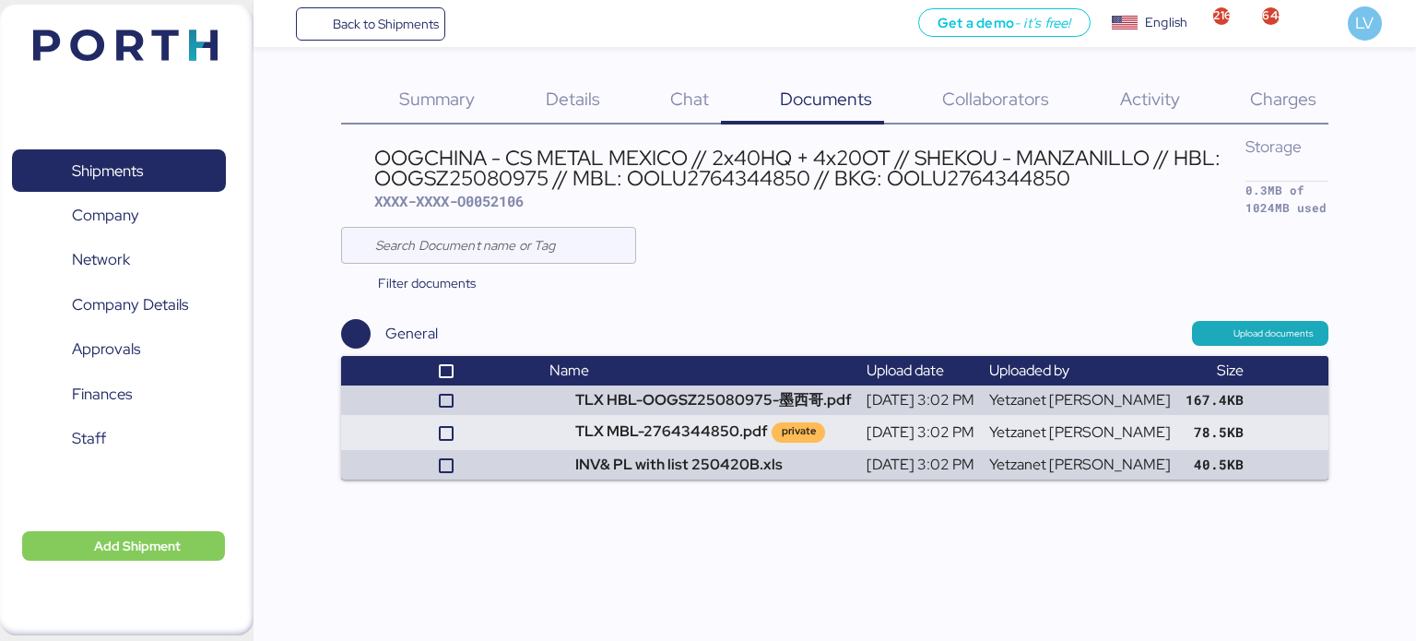
click at [1301, 85] on div "Charges 0" at bounding box center [1260, 100] width 137 height 48
